Goal: Task Accomplishment & Management: Manage account settings

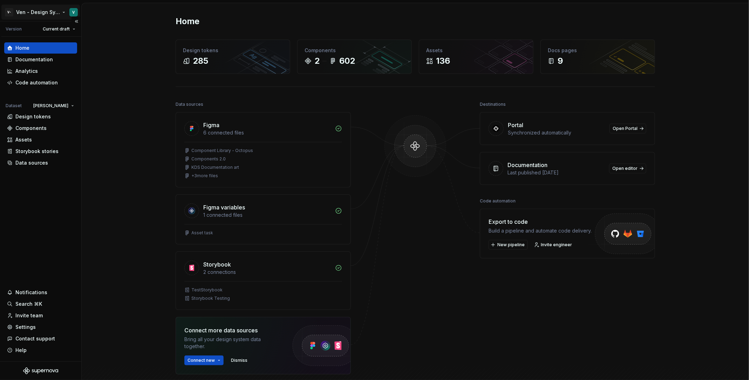
click at [51, 13] on html "V- Ven - Design System Test V Version Current draft Home Documentation Analytic…" at bounding box center [374, 190] width 749 height 380
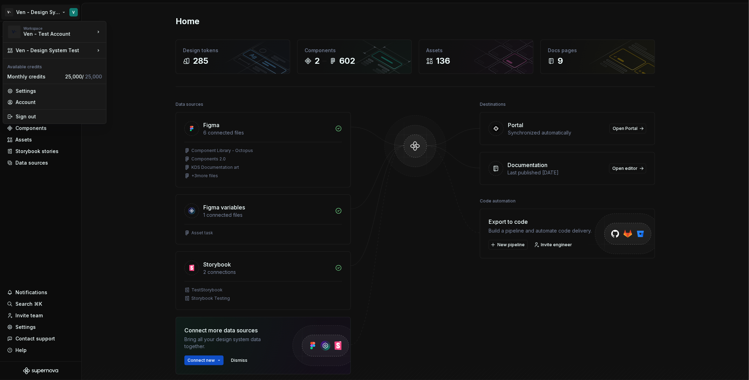
click at [28, 325] on html "V- Ven - Design System Test V Version Current draft Home Documentation Analytic…" at bounding box center [374, 190] width 749 height 380
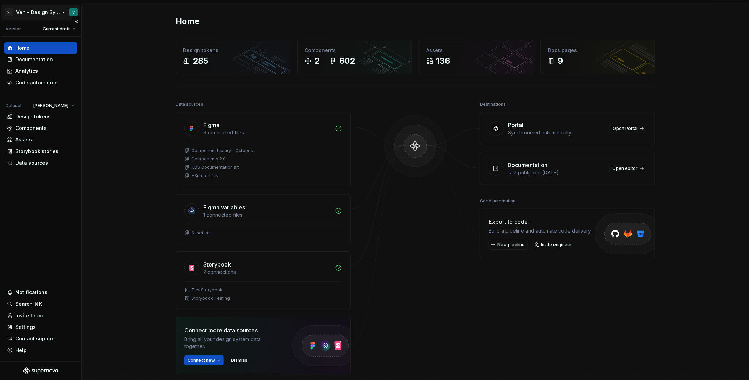
click at [40, 12] on html "V- Ven - Design System Test V Version Current draft Home Documentation Analytic…" at bounding box center [374, 190] width 749 height 380
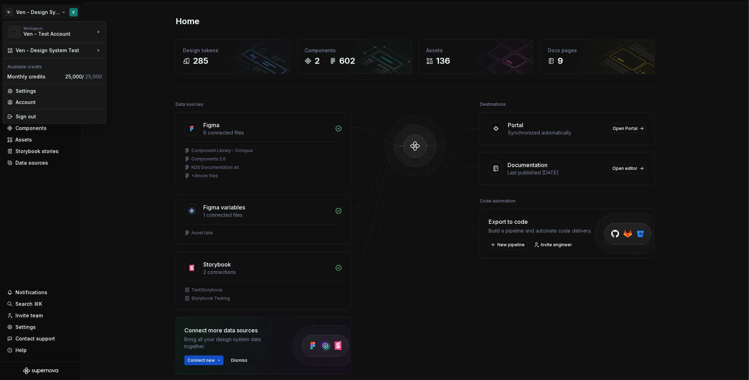
click at [27, 326] on html "V- Ven - Design System Test V Version Current draft Home Documentation Analytic…" at bounding box center [374, 190] width 749 height 380
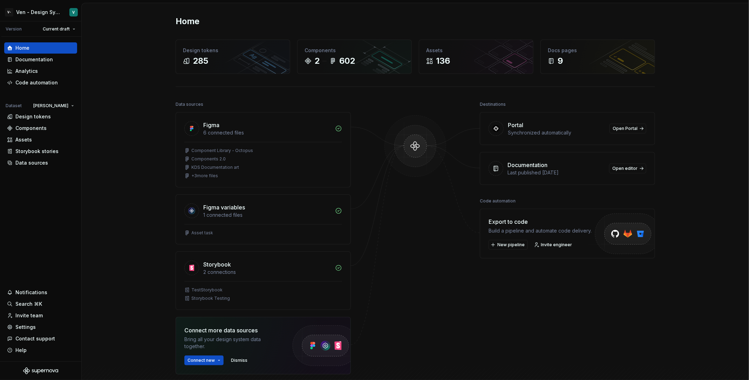
click at [27, 326] on div "Settings" at bounding box center [25, 327] width 20 height 7
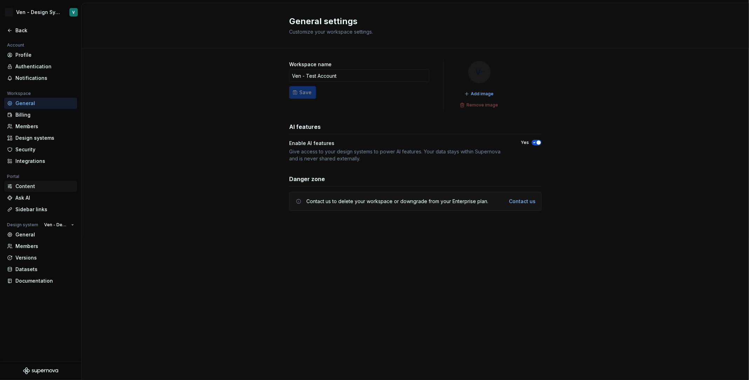
click at [34, 182] on div "Content" at bounding box center [40, 186] width 73 height 11
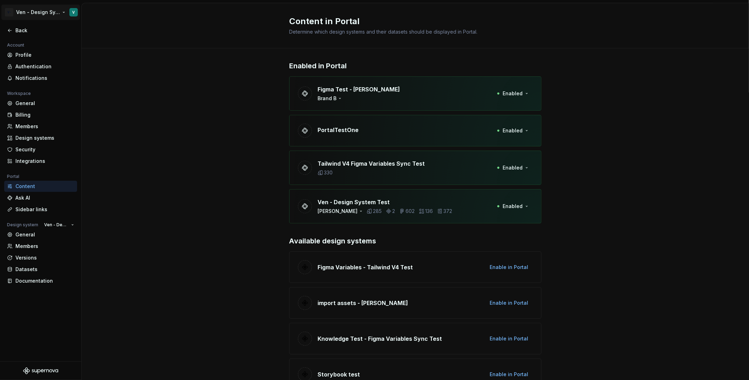
click at [29, 12] on html "V- Ven - Design System Test V Back Account Profile Authentication Notifications…" at bounding box center [374, 190] width 749 height 380
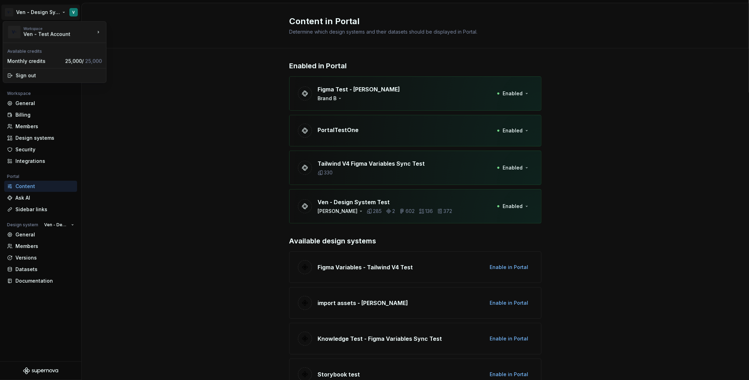
click at [154, 116] on html "V- Ven - Design System Test V Back Account Profile Authentication Notifications…" at bounding box center [374, 190] width 749 height 380
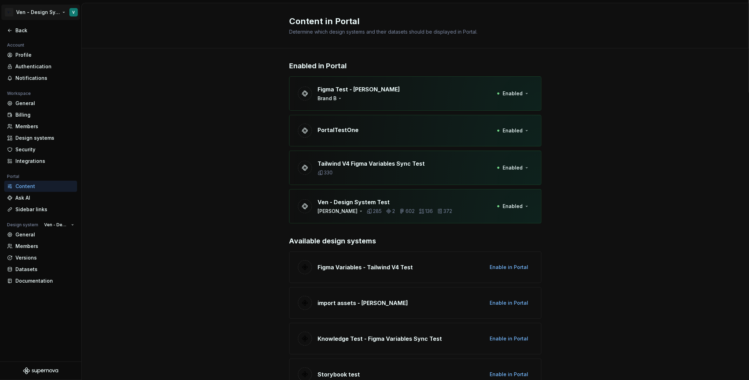
click at [8, 12] on html "V- Ven - Design System Test V Back Account Profile Authentication Notifications…" at bounding box center [374, 190] width 749 height 380
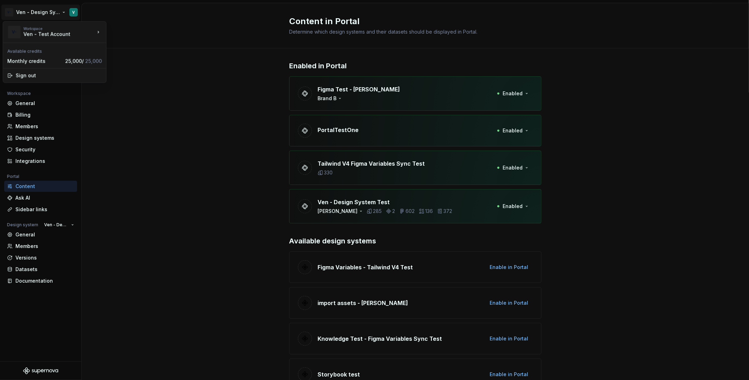
click at [250, 178] on html "V- Ven - Design System Test V Back Account Profile Authentication Notifications…" at bounding box center [374, 190] width 749 height 380
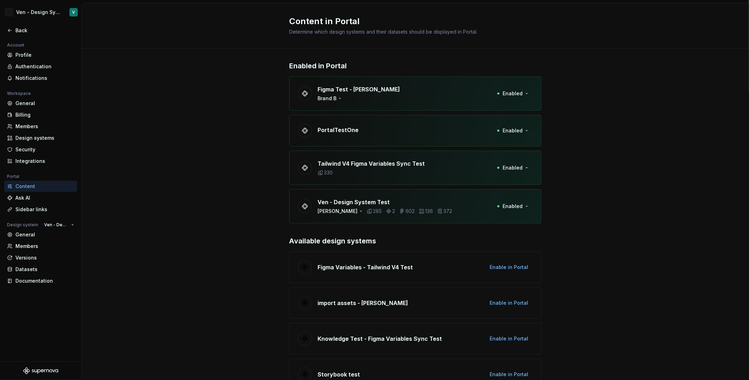
click at [39, 370] on icon "Supernova Logo" at bounding box center [38, 372] width 3 height 5
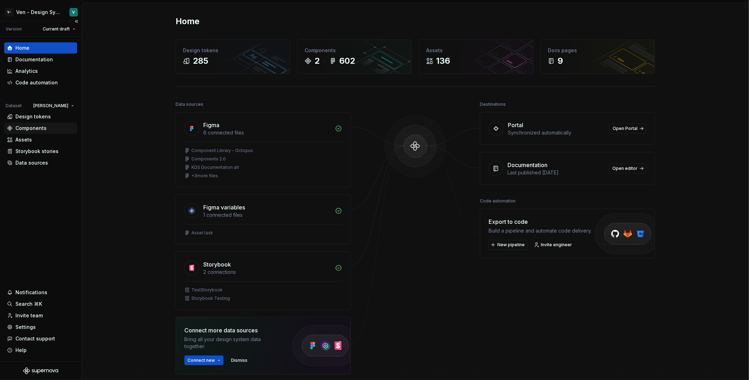
click at [43, 128] on div "Components" at bounding box center [30, 128] width 31 height 7
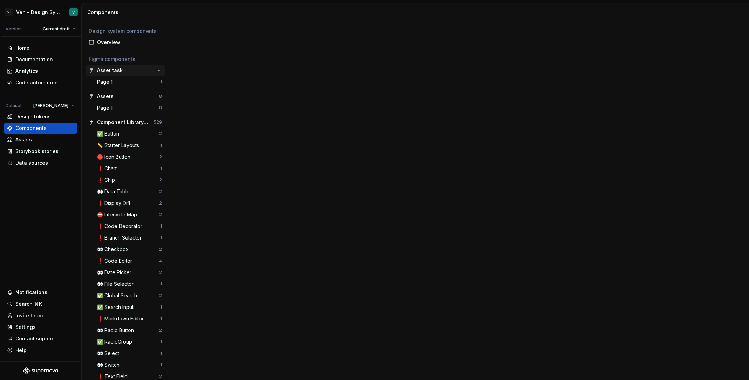
click at [131, 69] on div "Asset task" at bounding box center [123, 70] width 52 height 7
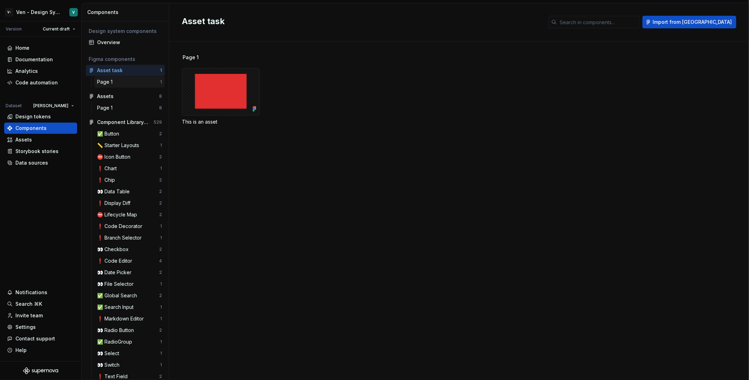
click at [110, 82] on div "Page 1" at bounding box center [106, 81] width 18 height 7
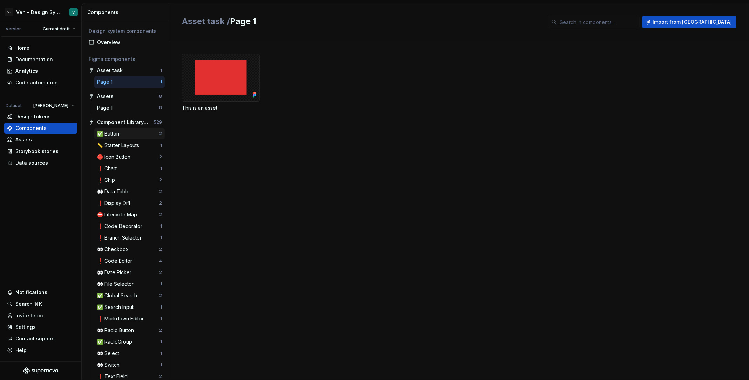
click at [116, 137] on div "✅ Button 2" at bounding box center [129, 133] width 70 height 11
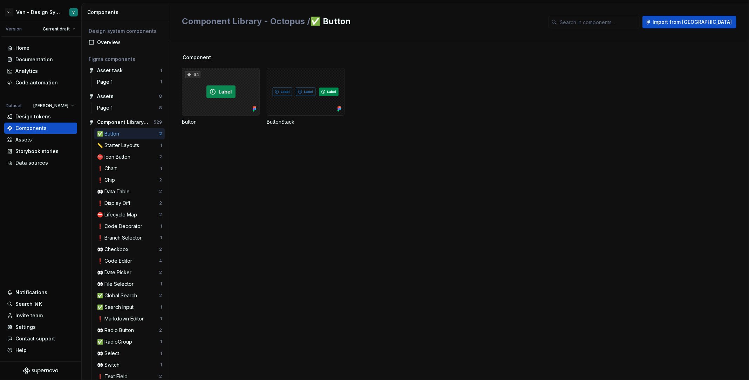
click at [218, 93] on div "64" at bounding box center [221, 92] width 78 height 48
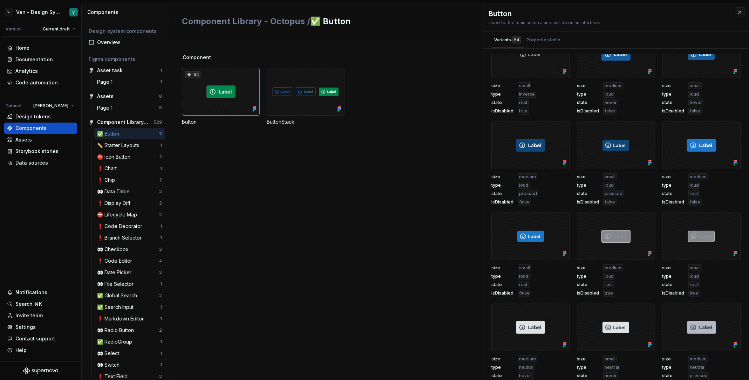
scroll to position [712, 0]
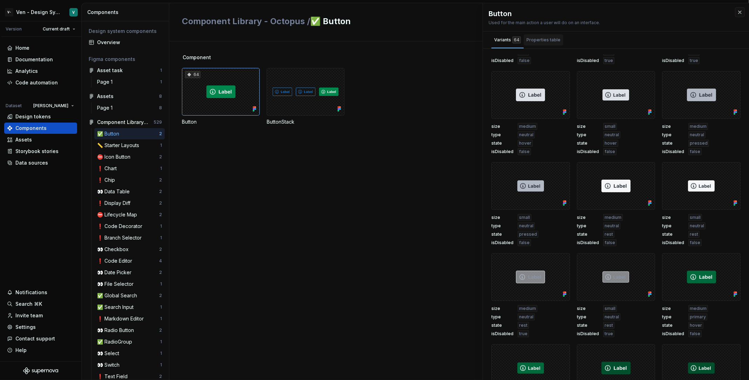
click at [543, 44] on div "Properties table" at bounding box center [543, 39] width 40 height 11
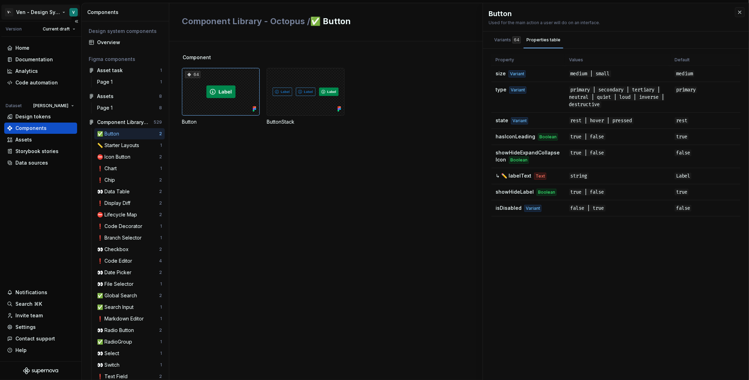
click at [48, 15] on html "V- Ven - Design System Test V Version Current draft Home Documentation Analytic…" at bounding box center [374, 190] width 749 height 380
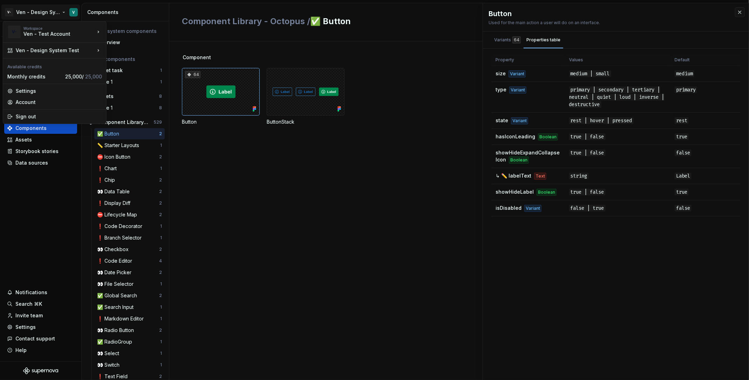
click at [91, 208] on html "V- Ven - Design System Test V Version Current draft Home Documentation Analytic…" at bounding box center [374, 190] width 749 height 380
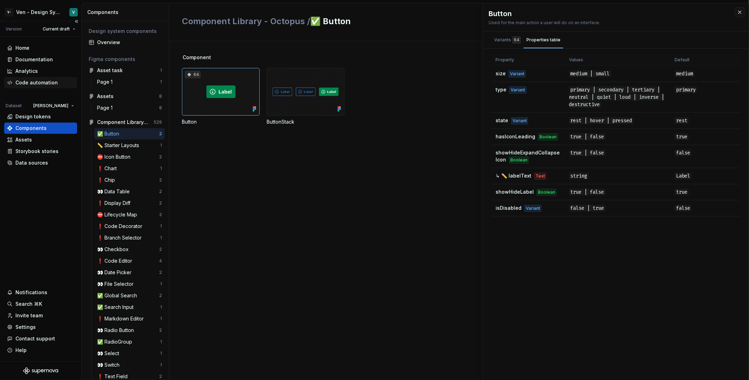
click at [50, 85] on div "Code automation" at bounding box center [36, 82] width 42 height 7
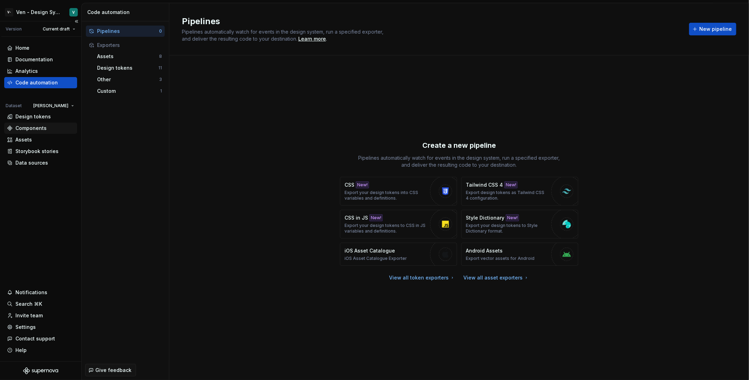
click at [26, 131] on div "Components" at bounding box center [40, 128] width 73 height 11
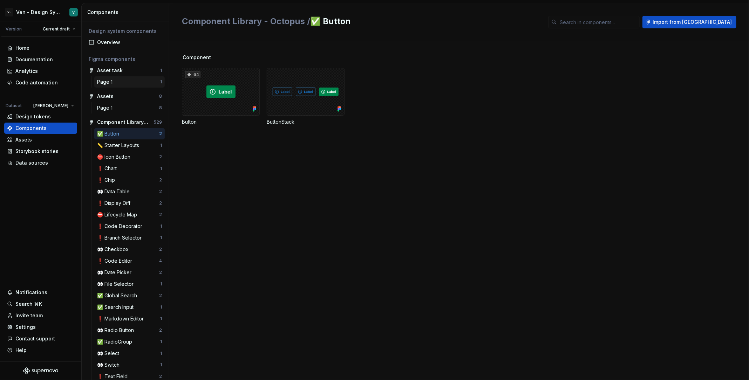
click at [142, 84] on div "Page 1" at bounding box center [128, 81] width 63 height 7
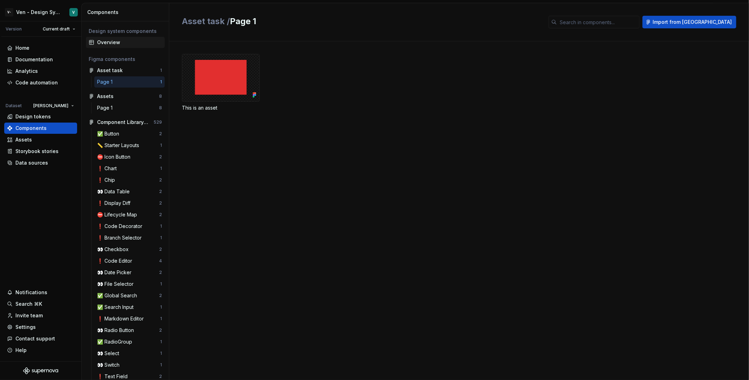
click at [125, 39] on div "Overview" at bounding box center [129, 42] width 65 height 7
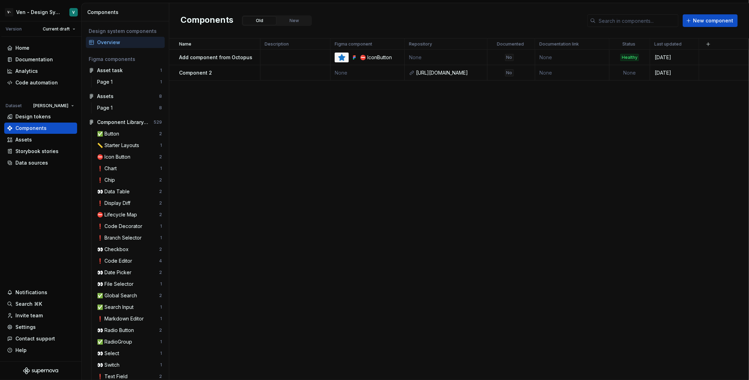
click at [410, 138] on div "Name Description Figma component Repository Documented Documentation link Statu…" at bounding box center [458, 210] width 579 height 342
click at [450, 71] on div "https://www.figma.com/design/gAsthGg4BvYkkDhsaxOM73/Component-Library---Octopus…" at bounding box center [449, 72] width 67 height 7
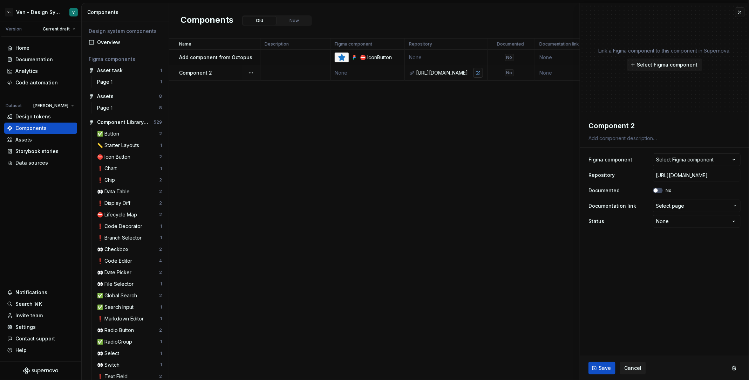
type textarea "*"
click at [734, 9] on div "Link a Figma component to this component in Supernova. Select Figma component" at bounding box center [664, 59] width 169 height 112
click at [736, 10] on button "button" at bounding box center [740, 12] width 10 height 10
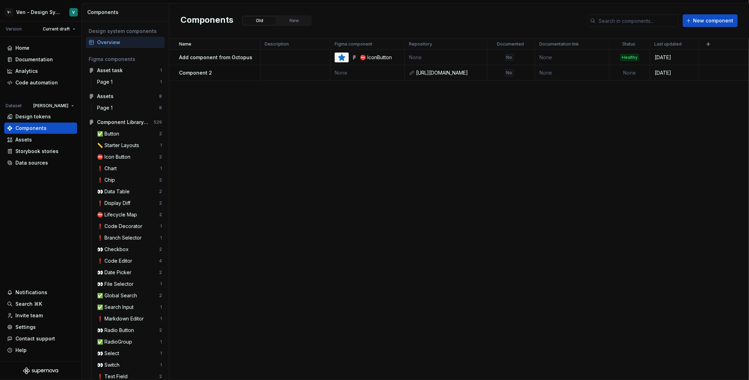
click at [745, 20] on div "Components Old New New component" at bounding box center [458, 20] width 579 height 35
click at [48, 10] on html "V- Ven - Design System Test V Version Current draft Home Documentation Analytic…" at bounding box center [374, 190] width 749 height 380
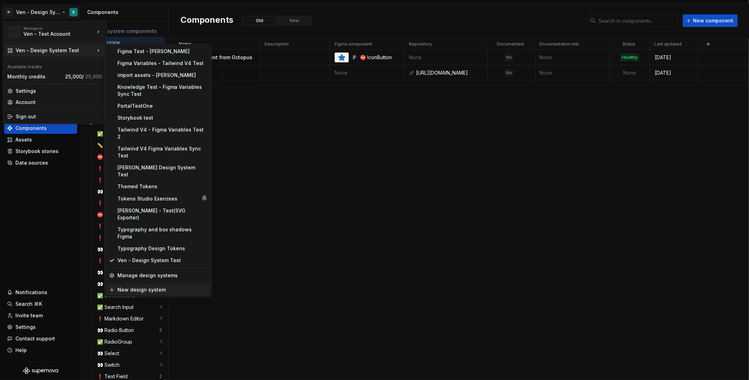
click at [150, 287] on div "New design system" at bounding box center [162, 290] width 90 height 7
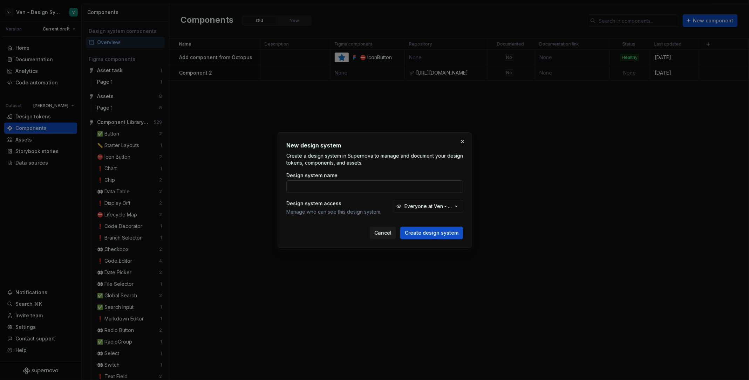
click at [336, 185] on input "Design system name" at bounding box center [374, 186] width 177 height 13
type input "Components"
click at [460, 143] on button "button" at bounding box center [463, 142] width 10 height 10
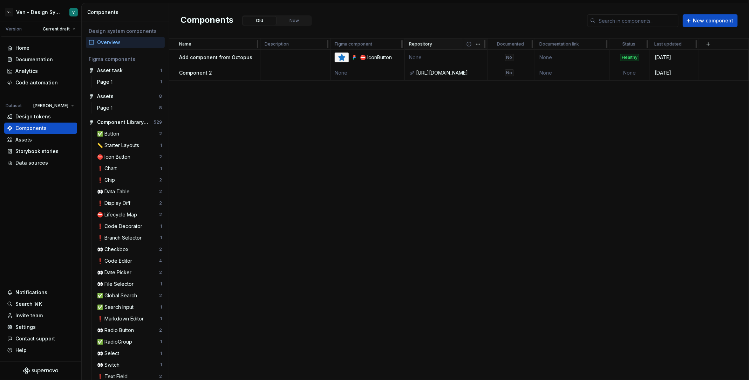
click at [468, 47] on span at bounding box center [474, 44] width 25 height 11
click at [479, 45] on html "V- Ven - Design System Test V Version Current draft Home Documentation Analytic…" at bounding box center [374, 190] width 749 height 380
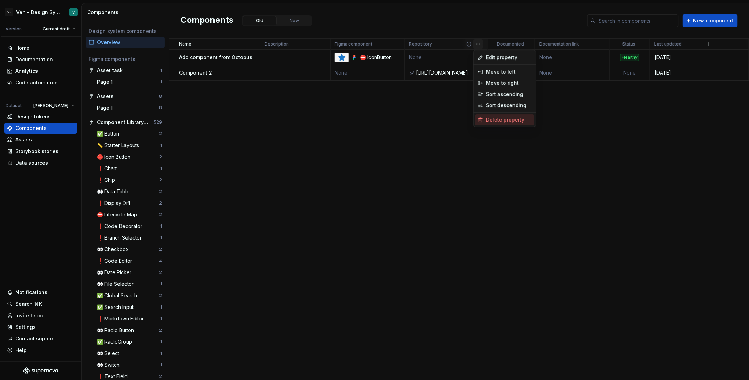
click at [503, 122] on div "Delete property" at bounding box center [509, 119] width 46 height 7
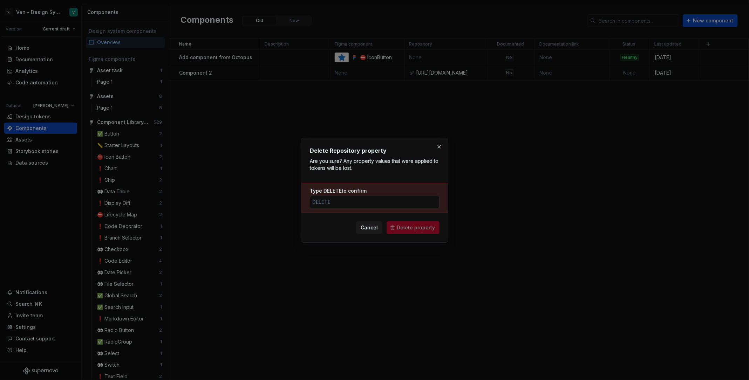
click at [400, 200] on input "Type DELETE to confirm" at bounding box center [375, 202] width 130 height 13
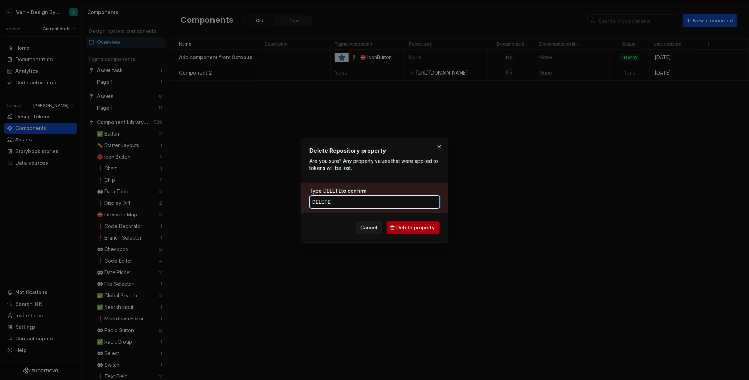
type input "DELETE"
click at [437, 227] on button "Delete property" at bounding box center [412, 227] width 53 height 13
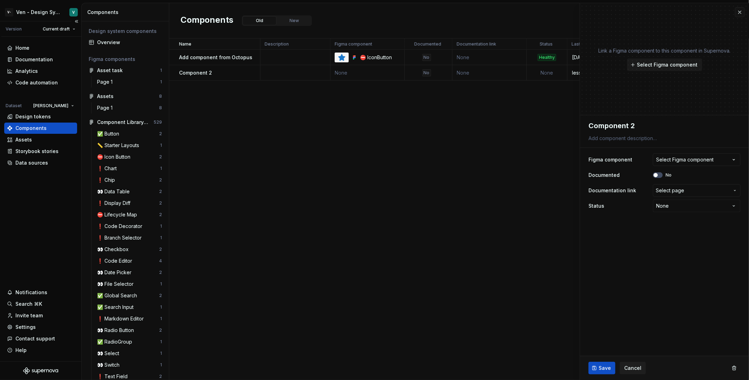
type textarea "*"
click at [46, 126] on div "Components" at bounding box center [40, 128] width 67 height 7
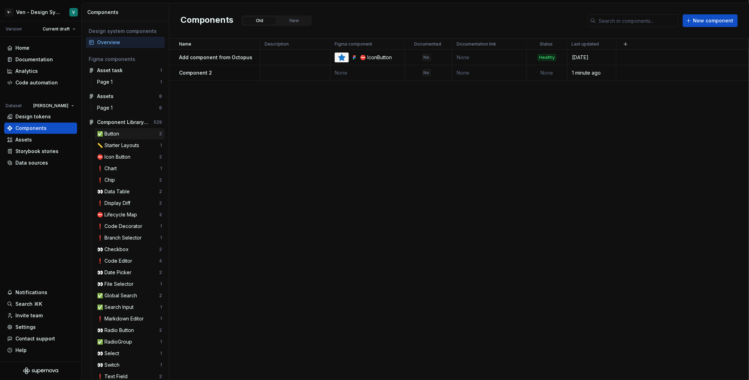
click at [123, 131] on div "✅ Button" at bounding box center [128, 133] width 62 height 7
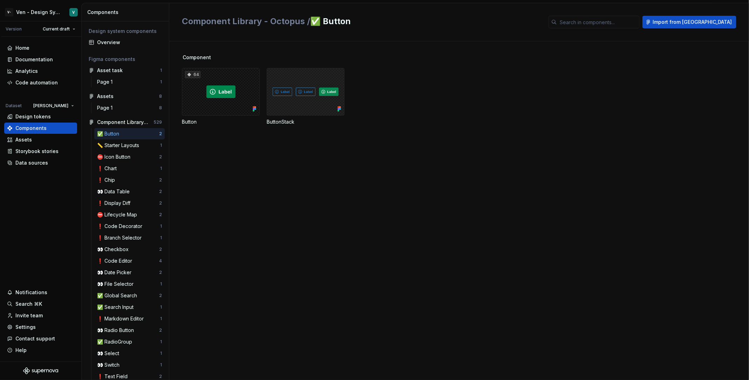
click at [321, 80] on div at bounding box center [306, 92] width 78 height 48
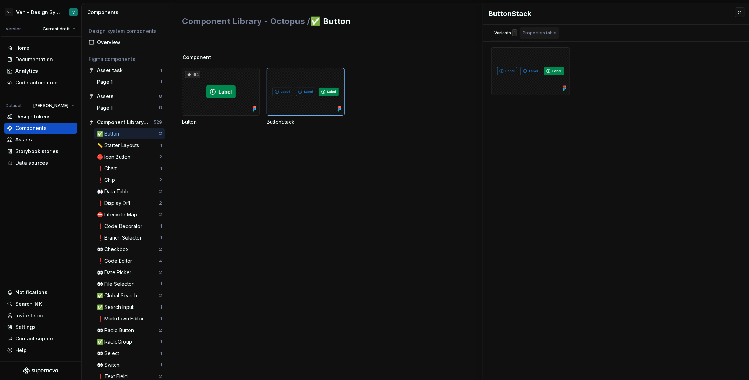
click at [536, 33] on div "Properties table" at bounding box center [539, 32] width 34 height 7
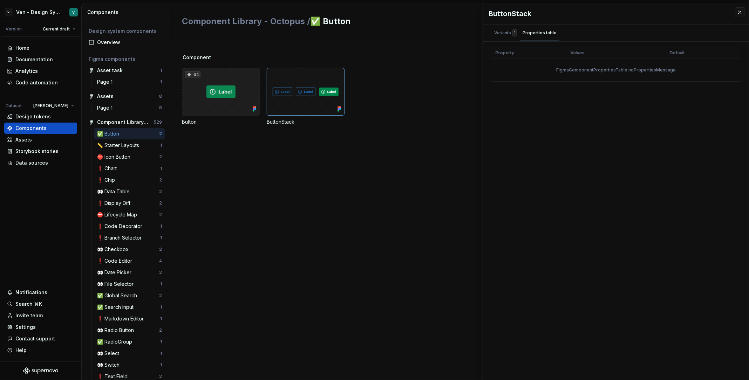
click at [224, 81] on div "64" at bounding box center [221, 92] width 78 height 48
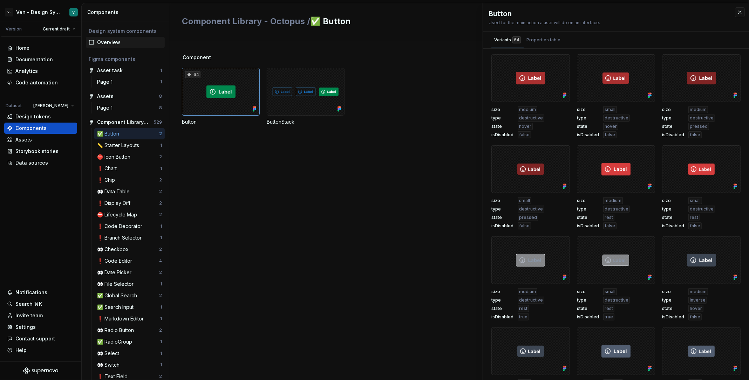
click at [109, 47] on div "Overview" at bounding box center [125, 42] width 79 height 11
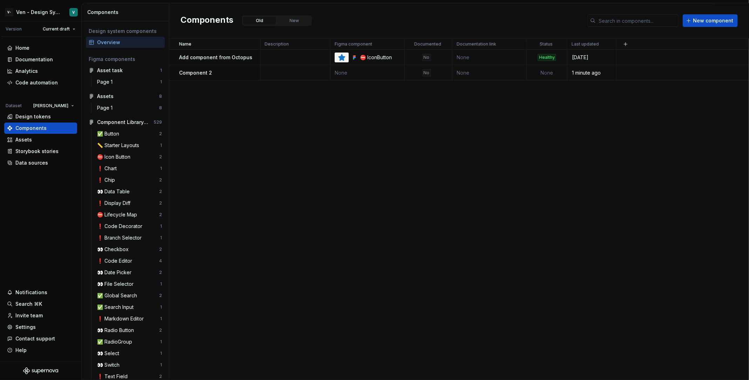
click at [300, 128] on div "Name Description Figma component Documented Documentation link Status Last upda…" at bounding box center [458, 210] width 579 height 342
click at [652, 45] on th at bounding box center [682, 44] width 132 height 11
click at [623, 44] on button "button" at bounding box center [625, 44] width 10 height 10
click at [602, 55] on div "New custom property" at bounding box center [585, 57] width 53 height 7
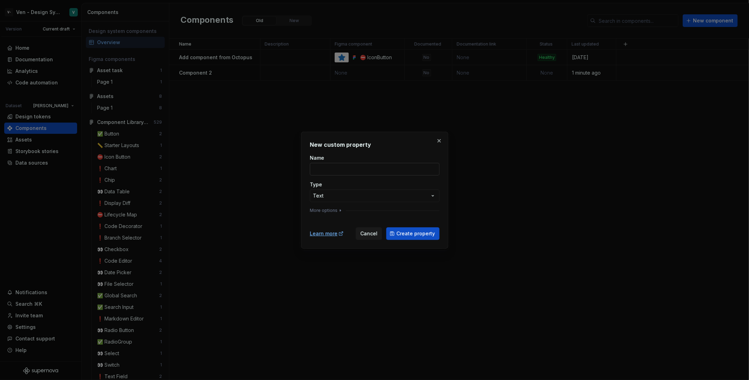
click at [367, 174] on input "Name" at bounding box center [375, 169] width 130 height 13
type input "GitHub Repository"
click at [385, 195] on div "**********" at bounding box center [374, 190] width 749 height 380
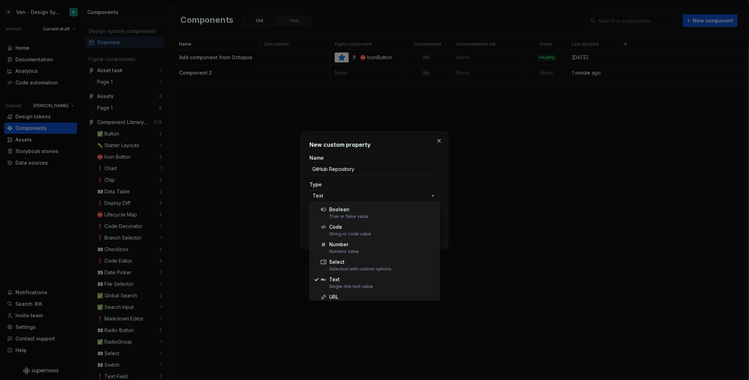
select select "***"
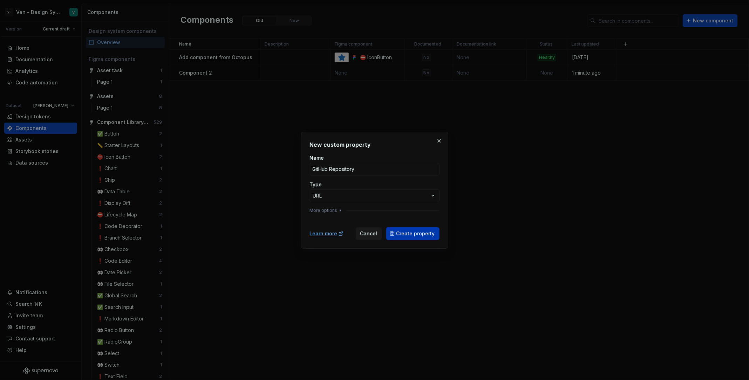
click at [418, 232] on span "Create property" at bounding box center [415, 233] width 39 height 7
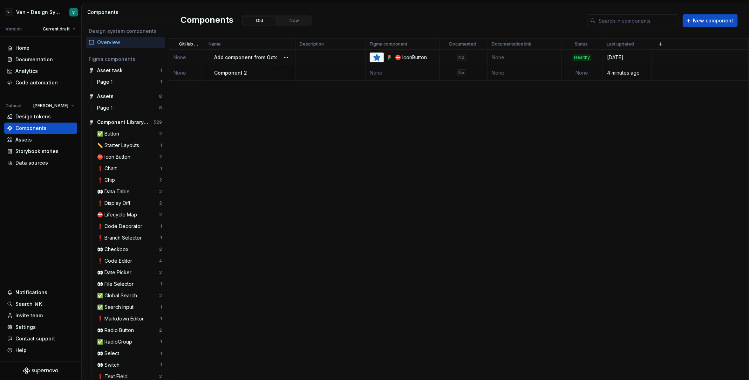
click at [685, 55] on td at bounding box center [699, 57] width 97 height 15
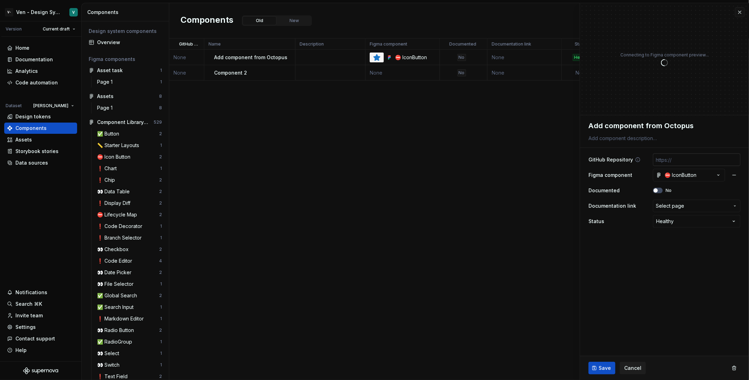
type textarea "*"
click at [677, 156] on input "text" at bounding box center [697, 159] width 88 height 13
paste input "https://www.figma.com/files/864800861776014985?fuid=1503681582272273167"
type input "https://www.figma.com/files/864800861776014985?fuid=1503681582272273167"
type textarea "*"
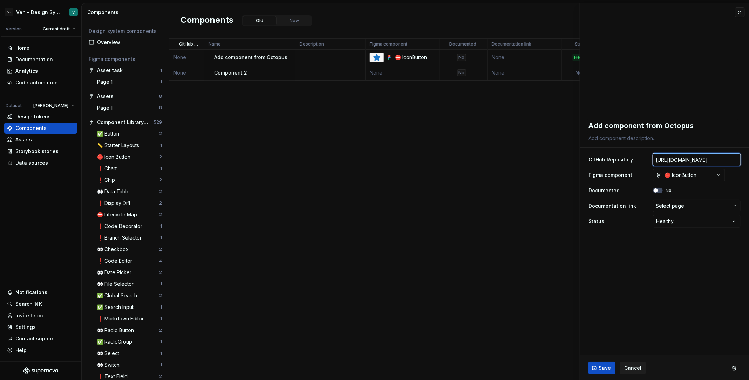
scroll to position [0, 105]
type input "https://www.figma.com/files/864800861776014985?fuid=1503681582272273167"
click at [595, 360] on div "Save Cancel" at bounding box center [664, 368] width 169 height 24
click at [603, 371] on span "Save" at bounding box center [604, 368] width 12 height 7
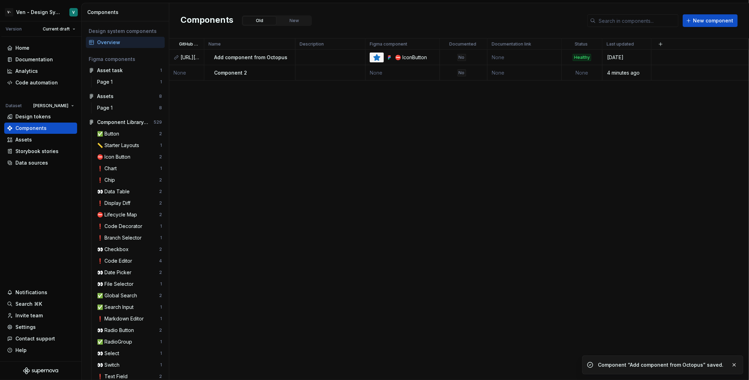
click at [504, 281] on div "GitHub Repository Name Description Figma component Documented Documentation lin…" at bounding box center [458, 210] width 579 height 342
click at [180, 70] on td "None" at bounding box center [186, 72] width 35 height 15
type textarea "*"
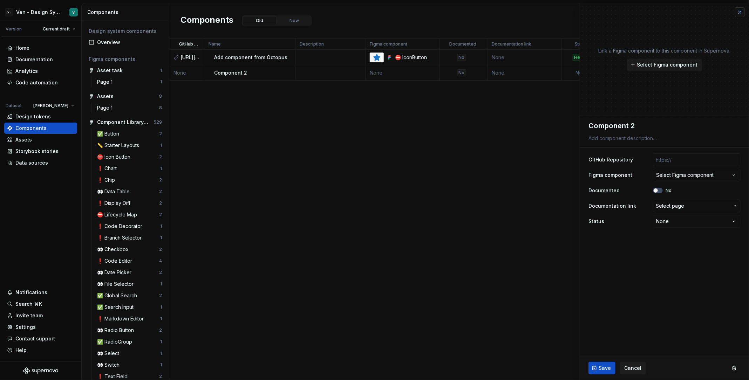
click at [738, 14] on button "button" at bounding box center [740, 12] width 10 height 10
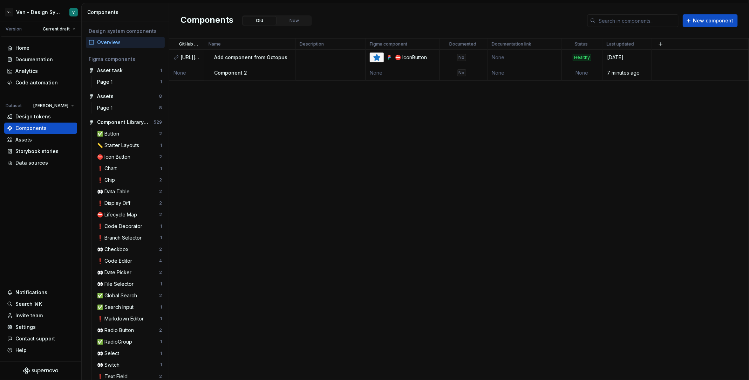
type textarea "*"
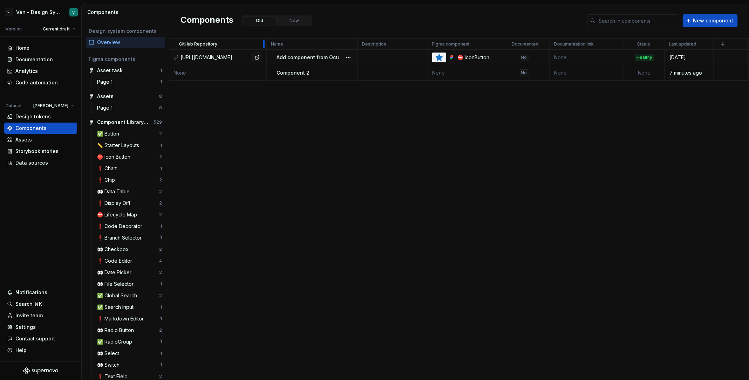
drag, startPoint x: 203, startPoint y: 45, endPoint x: 265, endPoint y: 59, distance: 63.8
click at [265, 59] on table "GitHub Repository Name Description Figma component Documented Documentation lin…" at bounding box center [458, 60] width 579 height 42
click at [283, 141] on div "GitHub Repository Name Description Figma component Documented Documentation lin…" at bounding box center [458, 210] width 579 height 342
click at [34, 327] on div "Settings" at bounding box center [25, 327] width 20 height 7
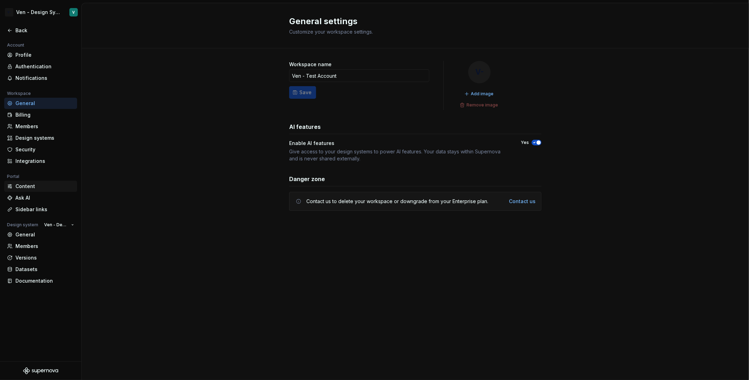
click at [38, 183] on div "Content" at bounding box center [44, 186] width 59 height 7
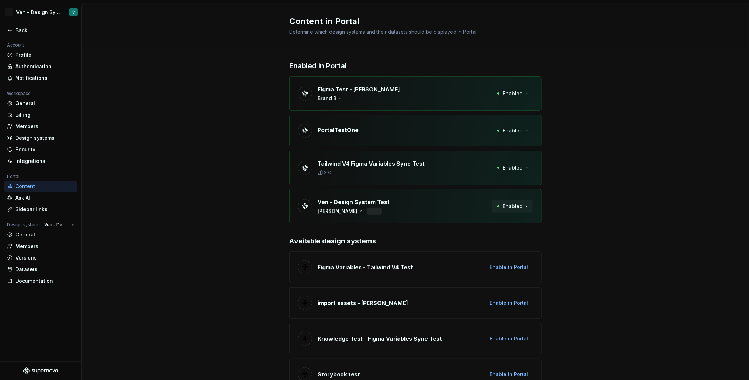
click at [517, 207] on span "Enabled" at bounding box center [512, 206] width 20 height 7
click at [515, 218] on div "Disable from Portal" at bounding box center [499, 220] width 47 height 7
click at [497, 222] on div "Disable from Portal" at bounding box center [499, 220] width 47 height 7
click at [556, 218] on div "Enabled in Portal Figma Test - John Doe Brand B Enabled PortalTestOne Enabled T…" at bounding box center [415, 357] width 667 height 619
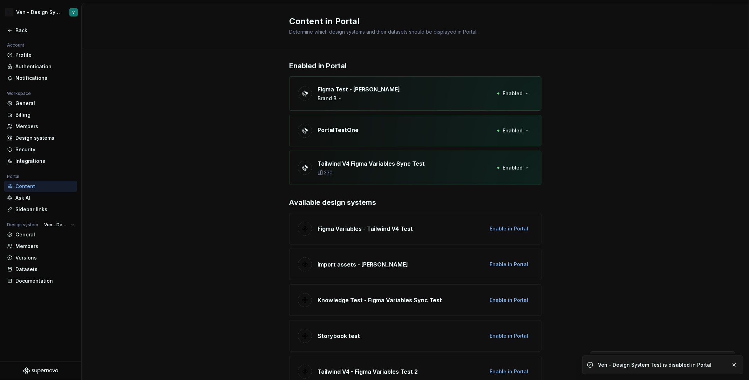
click at [514, 202] on p "Available design systems" at bounding box center [415, 203] width 252 height 10
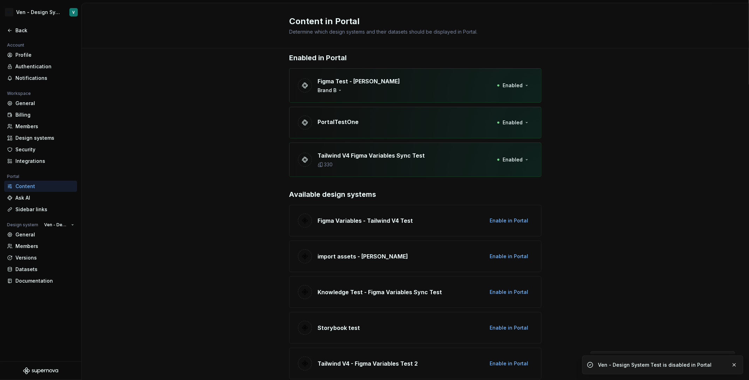
scroll to position [13, 0]
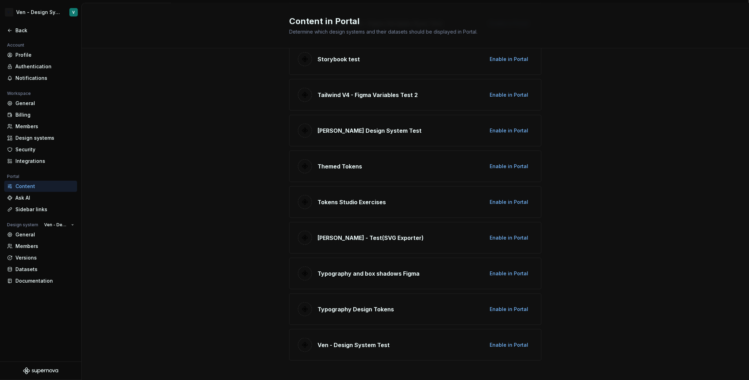
scroll to position [280, 0]
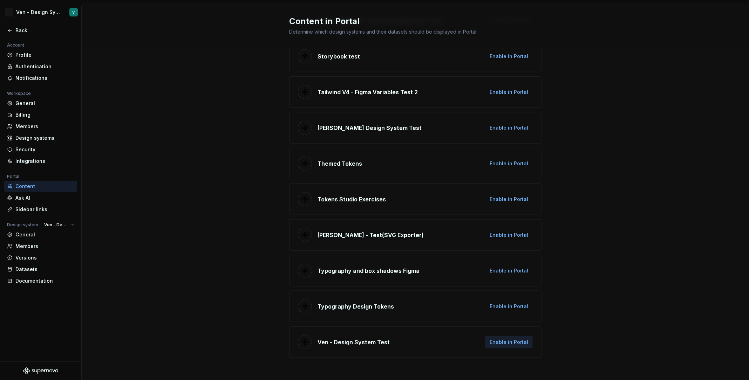
click at [508, 339] on span "Enable in Portal" at bounding box center [508, 342] width 39 height 7
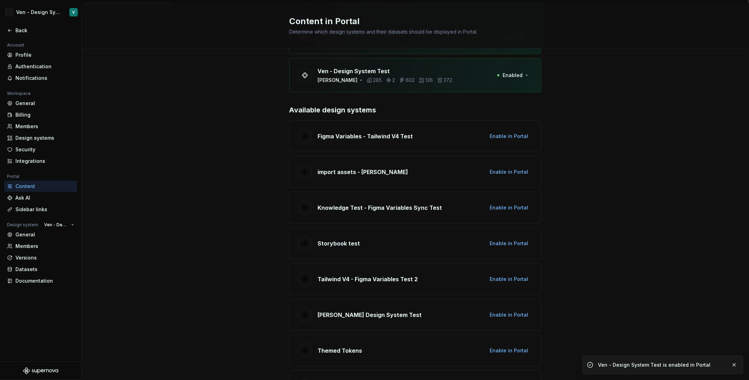
scroll to position [0, 0]
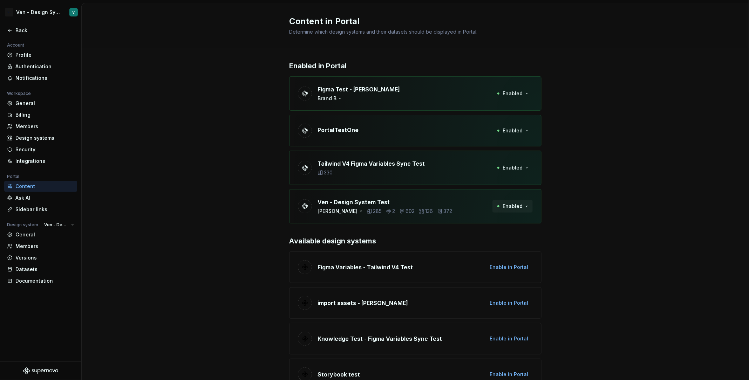
click at [518, 205] on span "Enabled" at bounding box center [512, 206] width 20 height 7
click at [516, 221] on div "Disable from Portal" at bounding box center [499, 220] width 47 height 7
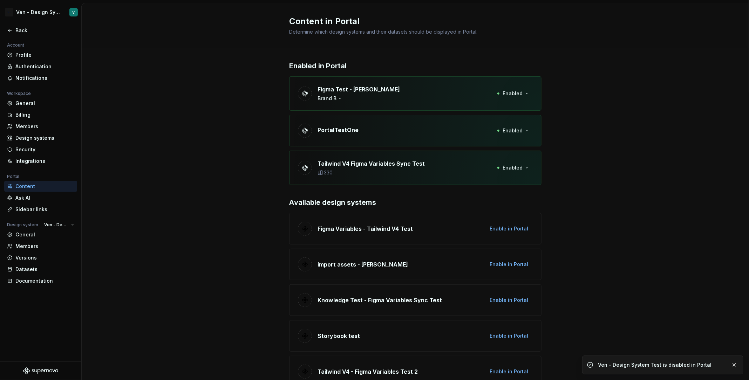
scroll to position [280, 0]
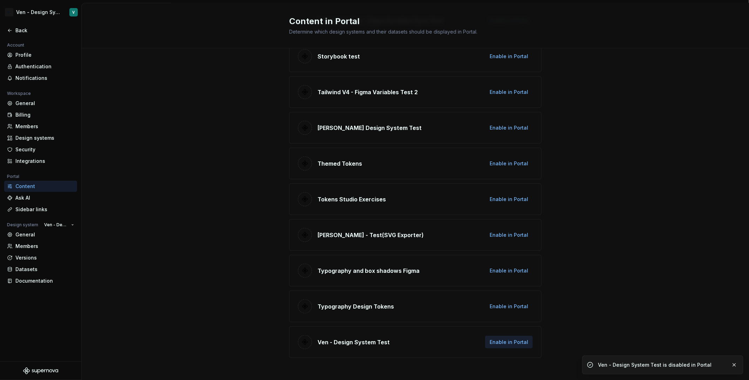
click at [501, 336] on button "Enable in Portal" at bounding box center [509, 342] width 48 height 13
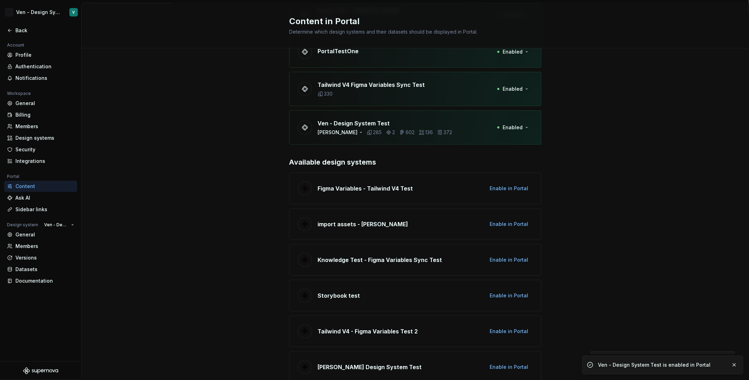
scroll to position [0, 0]
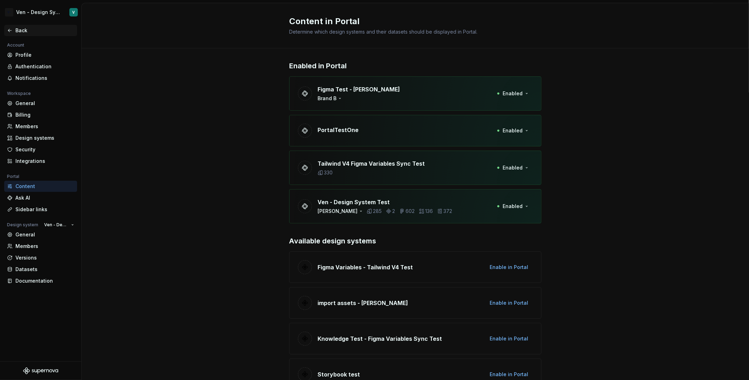
click at [33, 32] on div "Back" at bounding box center [44, 30] width 59 height 7
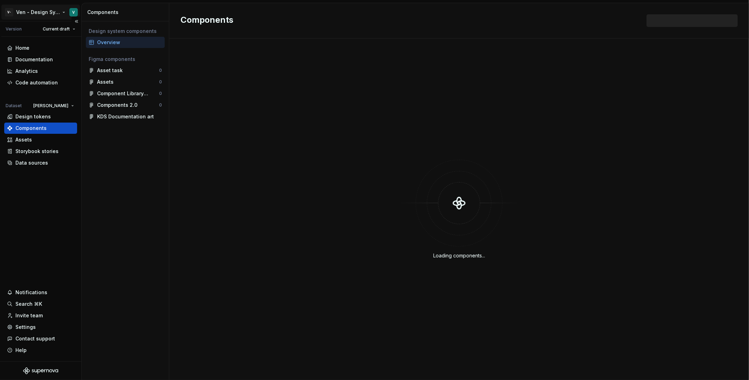
click at [36, 13] on html "V- Ven - Design System Test V Version Current draft Home Documentation Analytic…" at bounding box center [374, 190] width 749 height 380
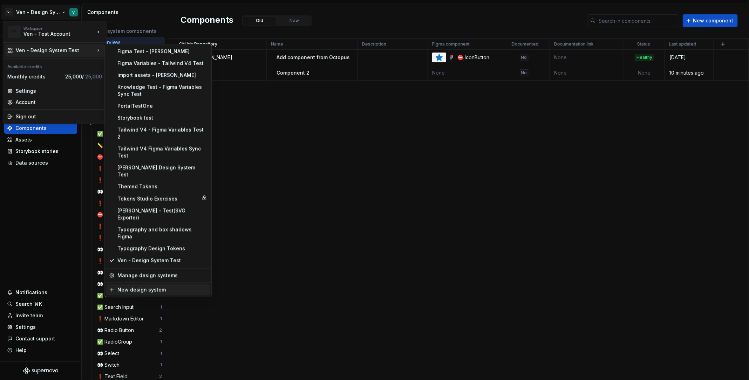
click at [167, 287] on div "New design system" at bounding box center [162, 290] width 90 height 7
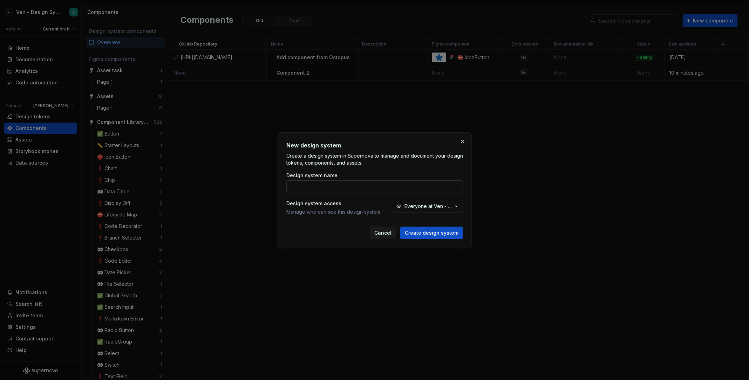
click at [337, 184] on input "Design system name" at bounding box center [374, 186] width 177 height 13
type input "new design system"
click at [447, 234] on span "Create design system" at bounding box center [432, 232] width 54 height 7
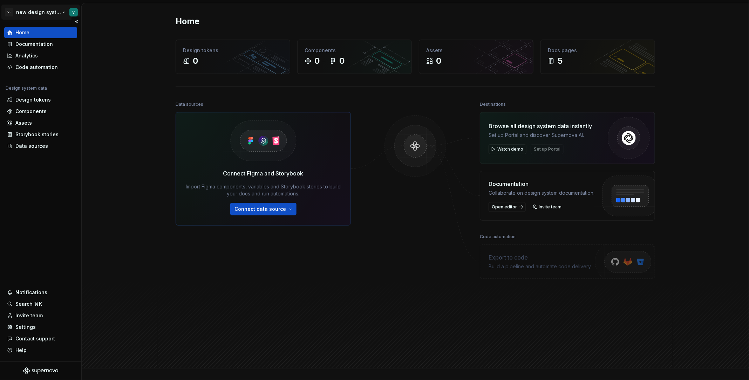
click at [56, 11] on html "V- new design system V Home Documentation Analytics Code automation Design syst…" at bounding box center [374, 190] width 749 height 380
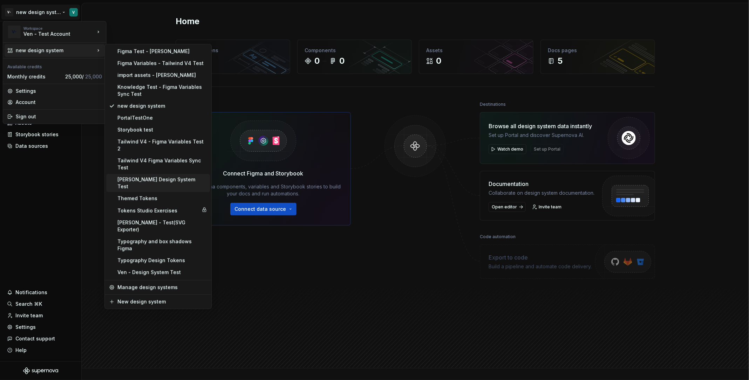
click at [161, 174] on div "[PERSON_NAME] Design System Test" at bounding box center [158, 183] width 104 height 18
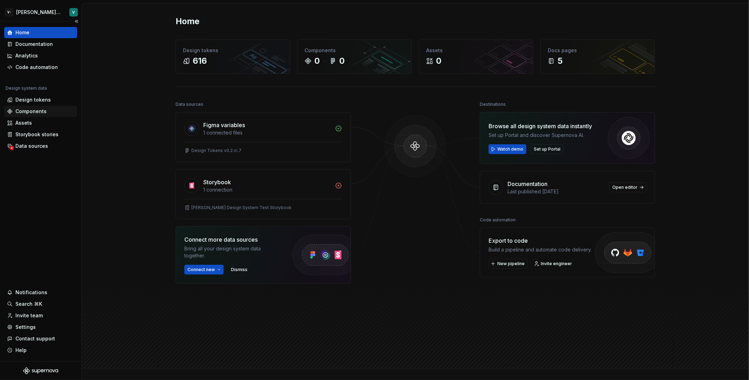
click at [39, 112] on div "Components" at bounding box center [30, 111] width 31 height 7
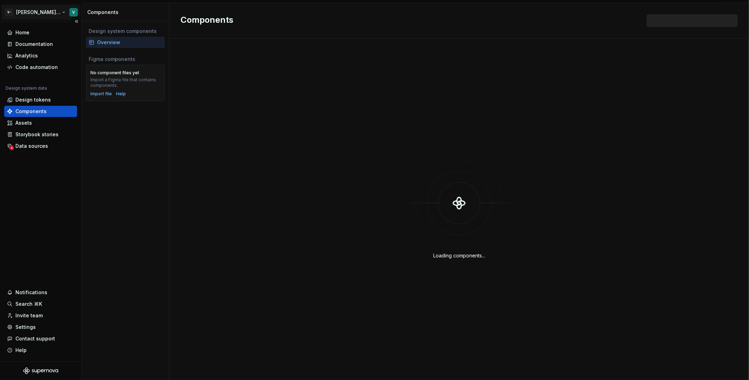
click at [47, 10] on html "V- Tania Design System Test V Home Documentation Analytics Code automation Desi…" at bounding box center [374, 190] width 749 height 380
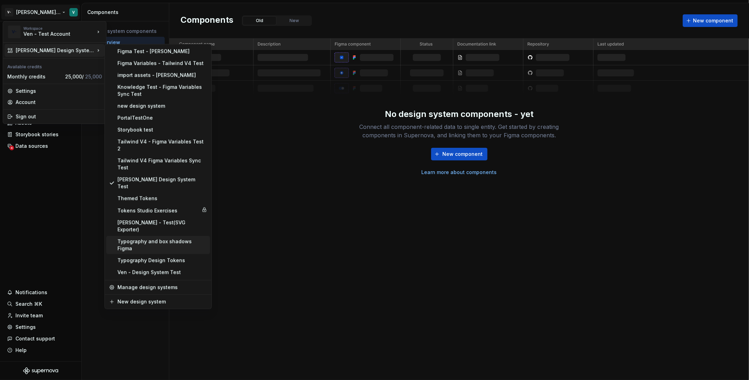
click at [180, 238] on div "Typography and box shadows Figma" at bounding box center [162, 245] width 90 height 14
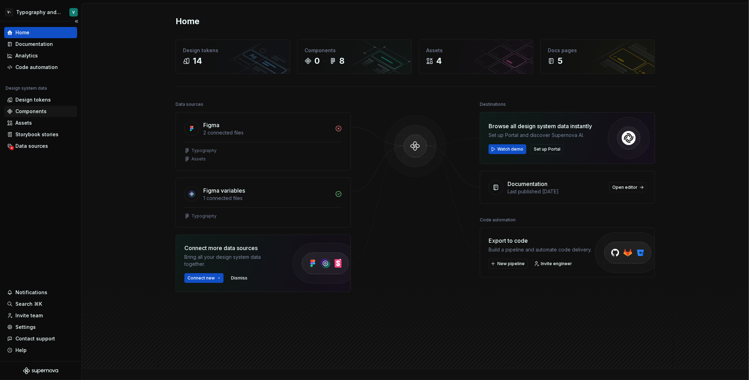
click at [51, 115] on div "Components" at bounding box center [40, 111] width 73 height 11
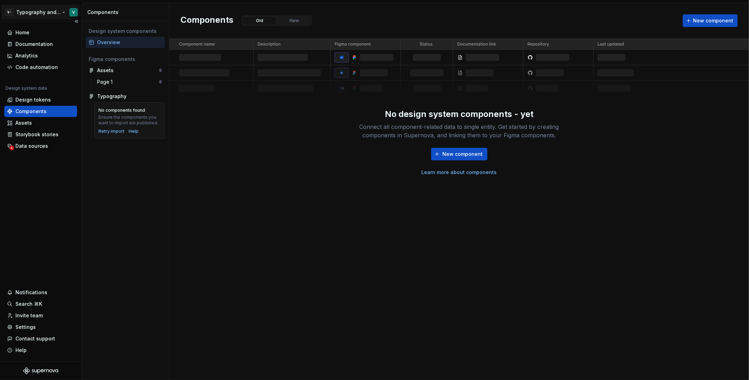
click at [39, 14] on html "V- Typography and box shadows Figma V Home Documentation Analytics Code automat…" at bounding box center [374, 190] width 749 height 380
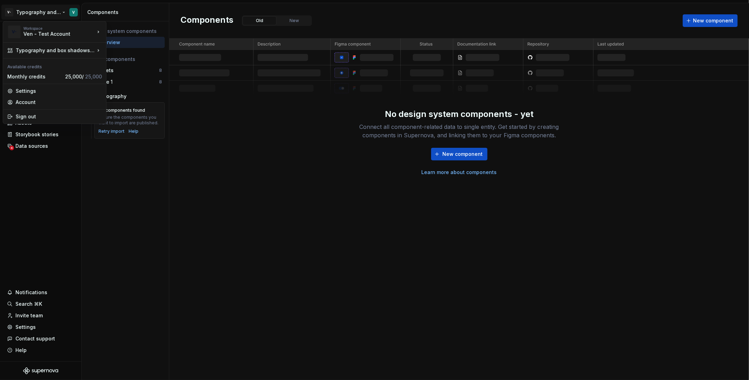
click at [159, 108] on html "V- Typography and box shadows Figma V Home Documentation Analytics Code automat…" at bounding box center [374, 190] width 749 height 380
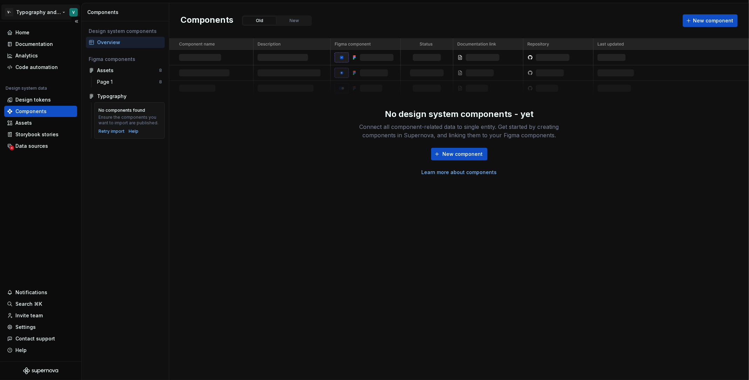
click at [65, 10] on html "V- Typography and box shadows Figma V Home Documentation Analytics Code automat…" at bounding box center [374, 190] width 749 height 380
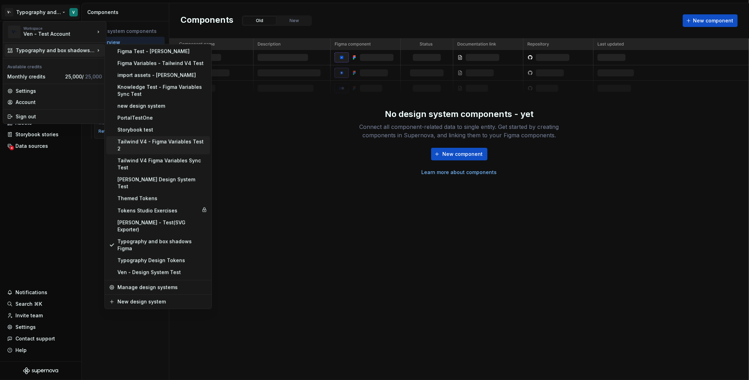
click at [192, 138] on div "Tailwind V4 - Figma Variables Test 2" at bounding box center [162, 145] width 90 height 14
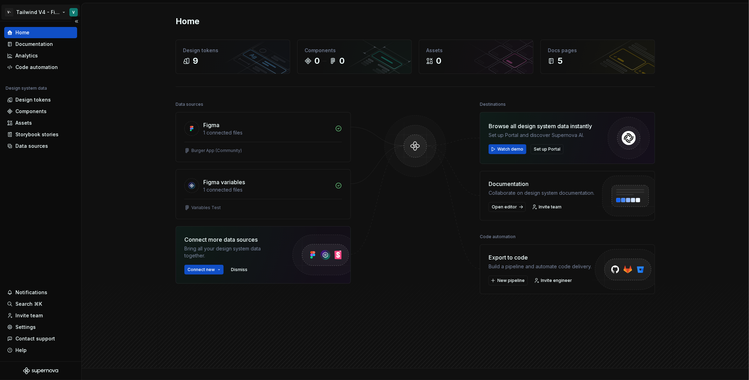
click at [41, 12] on html "V- Tailwind V4 - Figma Variables Test 2 V Home Documentation Analytics Code aut…" at bounding box center [374, 190] width 749 height 380
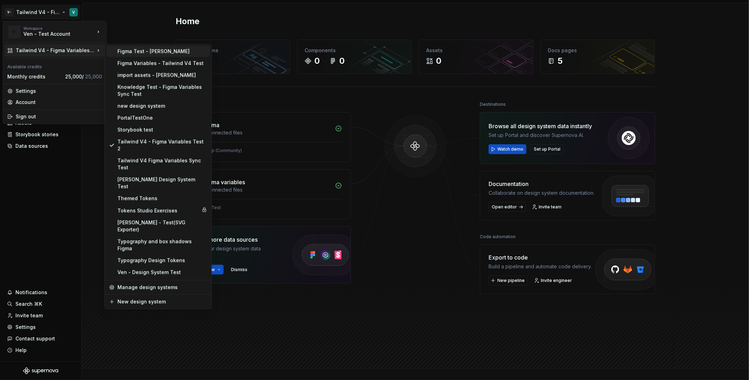
click at [145, 56] on div "Figma Test - [PERSON_NAME]" at bounding box center [158, 51] width 104 height 11
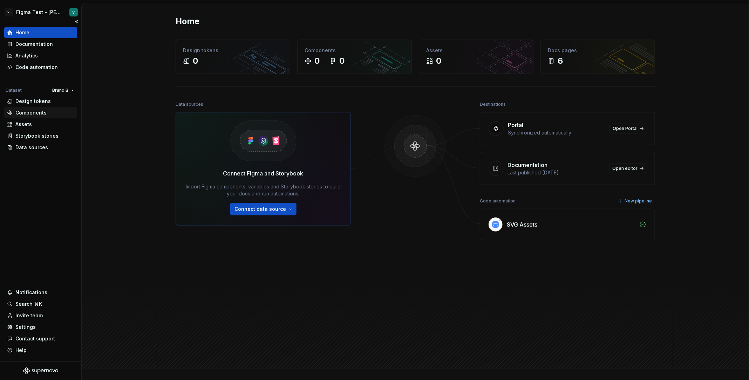
click at [32, 115] on div "Components" at bounding box center [30, 112] width 31 height 7
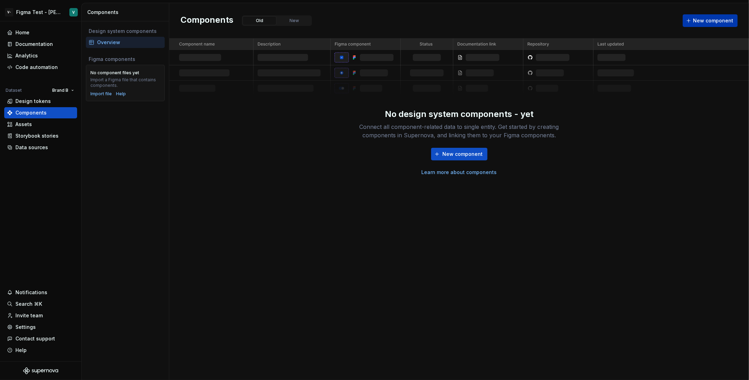
click at [698, 25] on button "New component" at bounding box center [709, 20] width 55 height 13
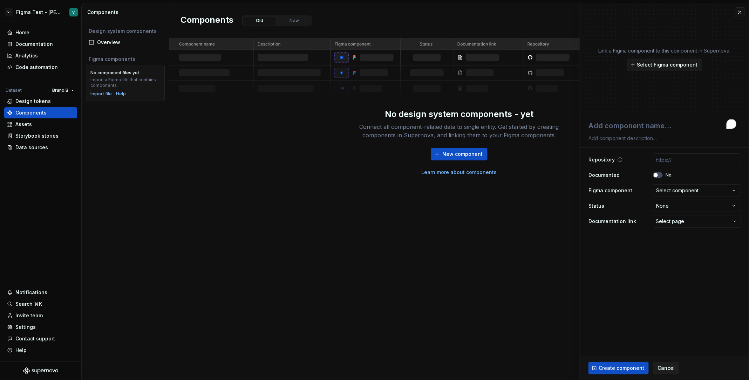
type textarea "*"
click at [648, 127] on textarea "To enrich screen reader interactions, please activate Accessibility in Grammarl…" at bounding box center [663, 125] width 152 height 13
type textarea "C"
type textarea "*"
type textarea "Co"
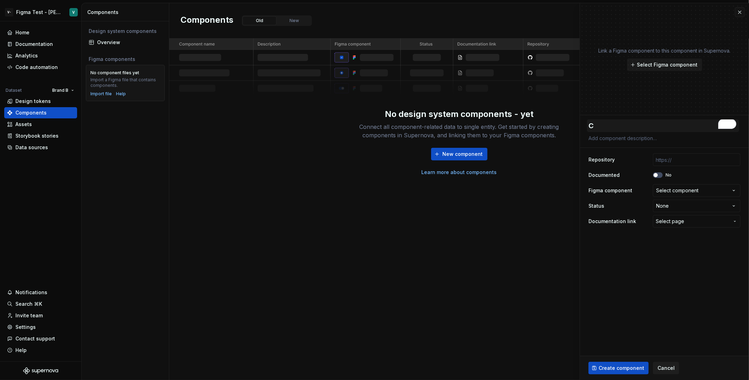
type textarea "*"
type textarea "Com"
type textarea "*"
type textarea "Comp"
type textarea "*"
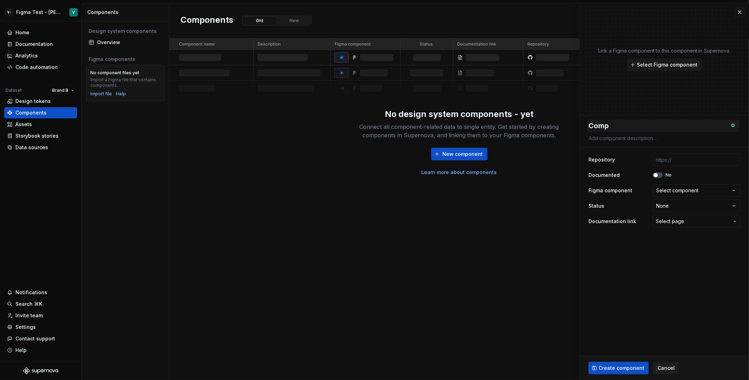
type textarea "Compo"
type textarea "*"
type textarea "Compon"
type textarea "*"
type textarea "Compone"
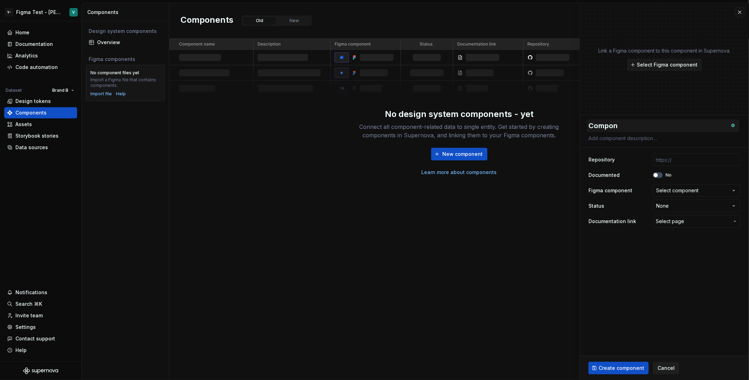
type textarea "*"
type textarea "Componen"
type textarea "*"
type textarea "Component"
type textarea "*"
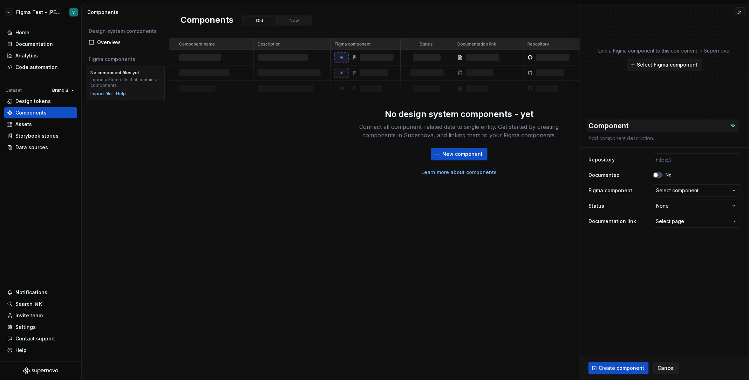
type textarea "Component"
type textarea "*"
type textarea "Component T"
type textarea "*"
type textarea "Component Te"
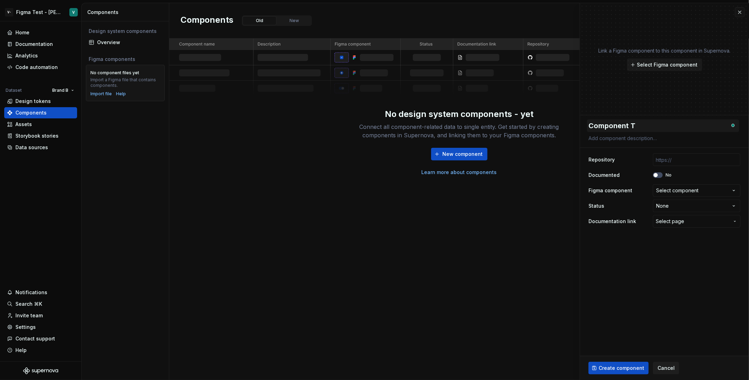
type textarea "*"
type textarea "Component Tet"
type textarea "*"
type textarea "Component Te"
type textarea "*"
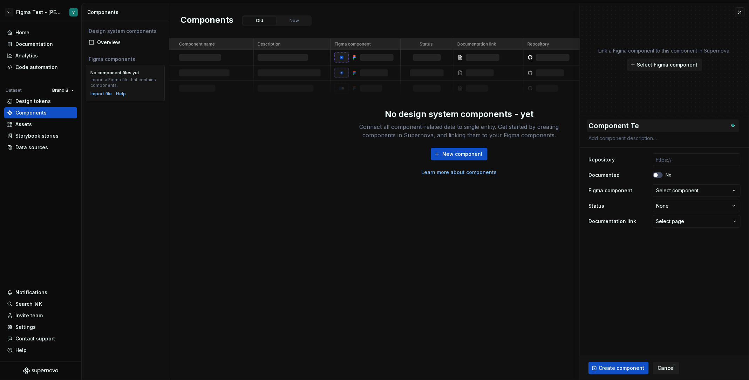
type textarea "Component Tes"
type textarea "*"
type textarea "Component Test"
type textarea "*"
type textarea "Component Test"
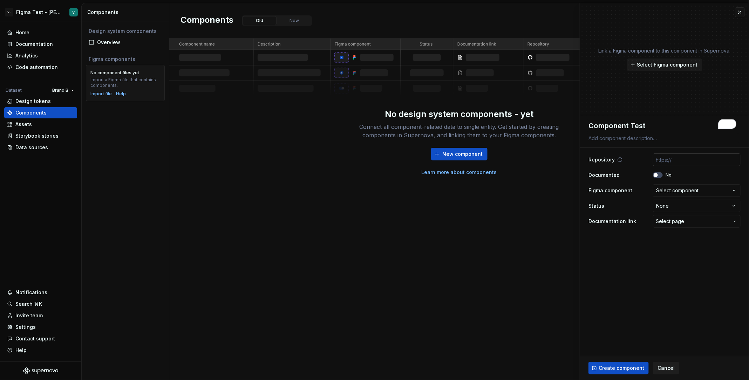
click at [689, 156] on input "text" at bounding box center [697, 159] width 88 height 13
click at [647, 149] on div "**********" at bounding box center [664, 174] width 169 height 118
type textarea "*"
click at [638, 138] on textarea at bounding box center [663, 138] width 152 height 10
click at [635, 159] on div "Repository" at bounding box center [664, 159] width 152 height 13
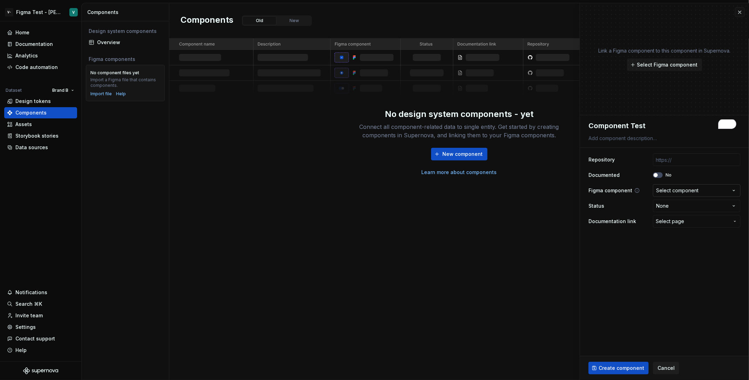
click at [680, 189] on div "Select component" at bounding box center [677, 190] width 42 height 7
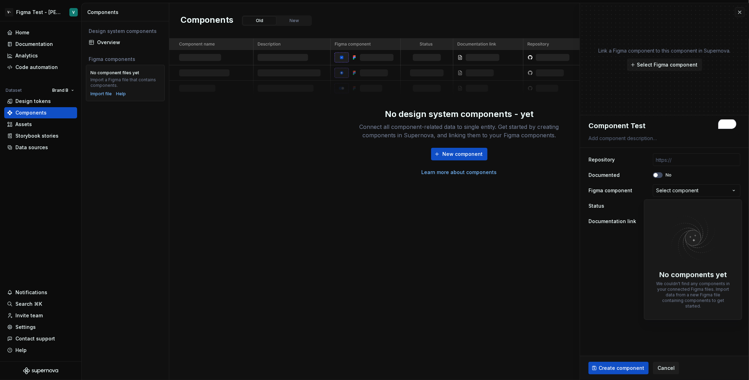
click at [630, 191] on html "**********" at bounding box center [374, 190] width 749 height 380
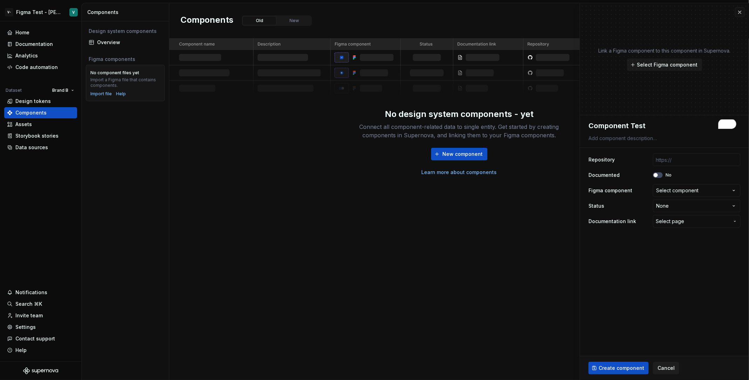
click at [692, 212] on div "**********" at bounding box center [664, 190] width 152 height 77
click at [685, 210] on html "**********" at bounding box center [374, 190] width 749 height 380
select select "**********"
click at [669, 225] on span "Select page" at bounding box center [669, 221] width 28 height 7
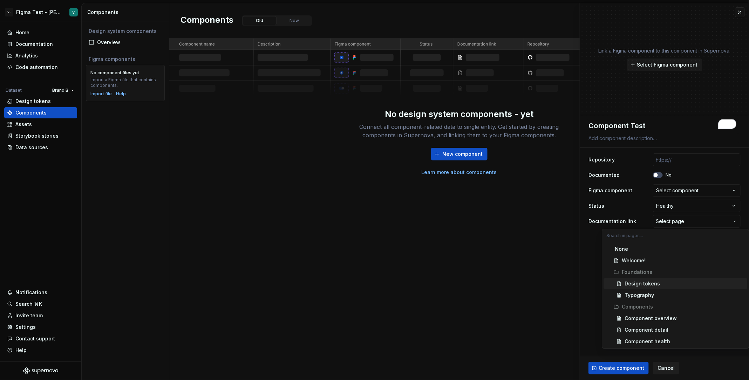
click at [667, 287] on span "Design tokens" at bounding box center [676, 283] width 144 height 11
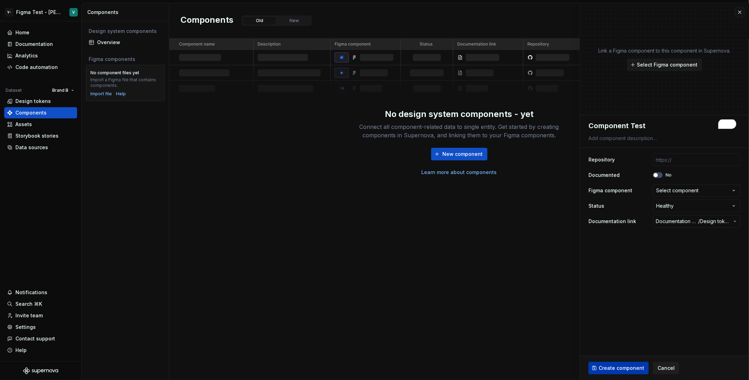
click at [616, 366] on span "Create component" at bounding box center [621, 368] width 46 height 7
type textarea "*"
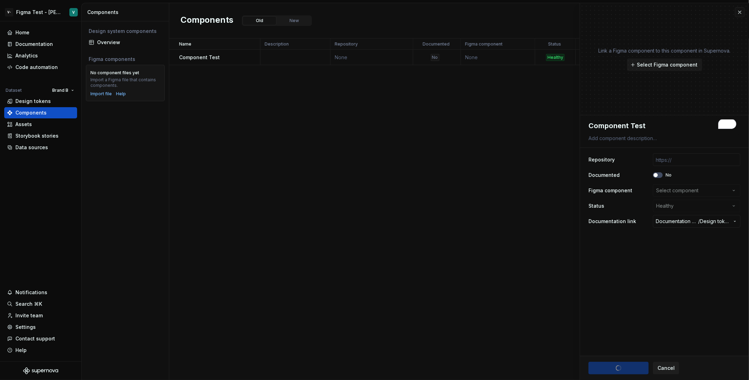
type textarea "*"
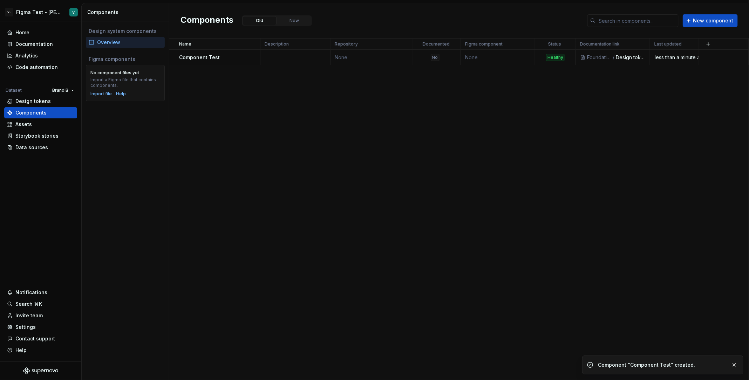
click at [434, 159] on div "Name Description Repository Documented Figma component Status Documentation lin…" at bounding box center [458, 210] width 579 height 342
click at [408, 46] on div at bounding box center [410, 44] width 6 height 11
click at [403, 43] on html "V- Figma Test - John Doe V Home Documentation Analytics Code automation Dataset…" at bounding box center [374, 190] width 749 height 380
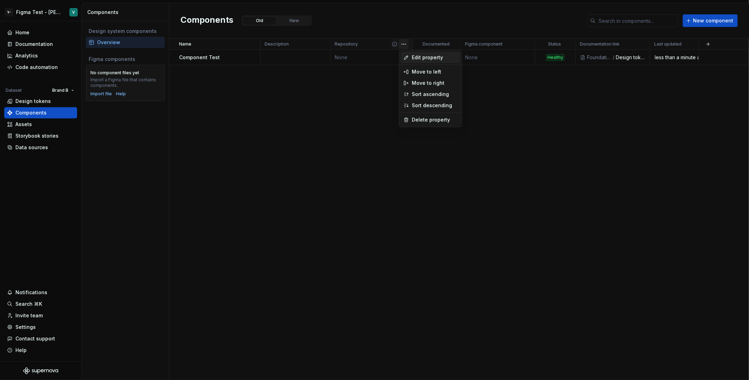
click at [425, 60] on span "Edit property" at bounding box center [435, 57] width 46 height 7
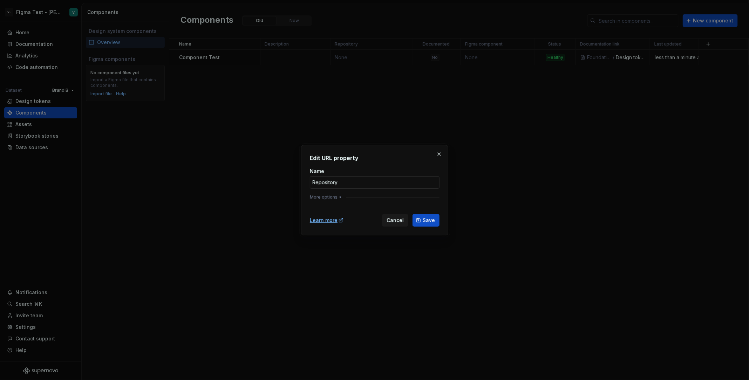
click at [347, 176] on input "Repository" at bounding box center [375, 182] width 130 height 13
click at [331, 195] on button "More options" at bounding box center [326, 197] width 33 height 6
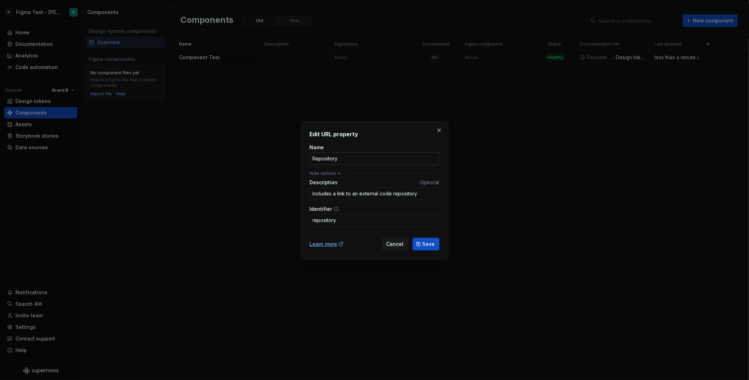
click at [311, 157] on input "Repository" at bounding box center [375, 158] width 130 height 13
type input "GitHub Repository"
click at [424, 236] on div "Learn more Cancel Save" at bounding box center [375, 242] width 130 height 15
click at [429, 240] on button "Save" at bounding box center [425, 244] width 27 height 13
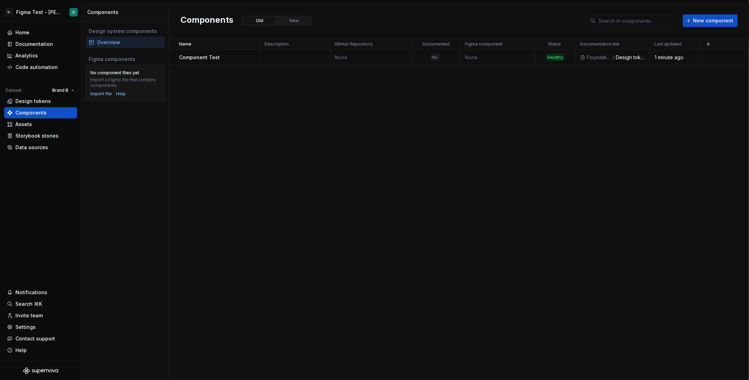
click at [369, 244] on div "Name Description GitHub Repository Documented Figma component Status Documentat…" at bounding box center [458, 210] width 579 height 342
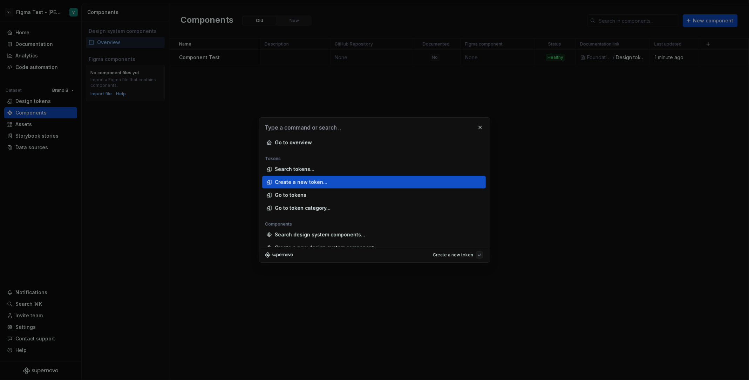
scroll to position [6, 0]
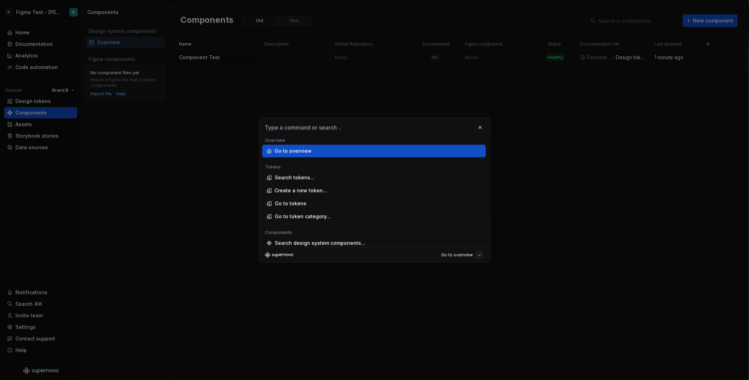
click at [339, 124] on input "text" at bounding box center [374, 128] width 231 height 20
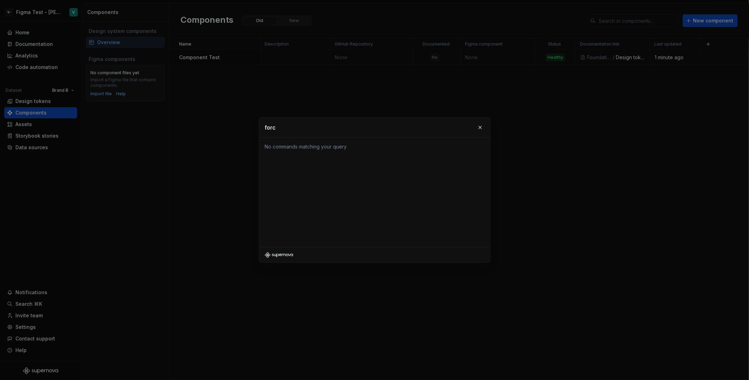
type input "force"
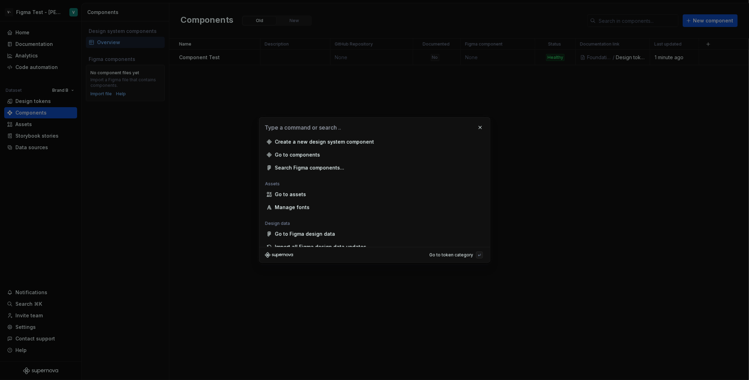
scroll to position [123, 0]
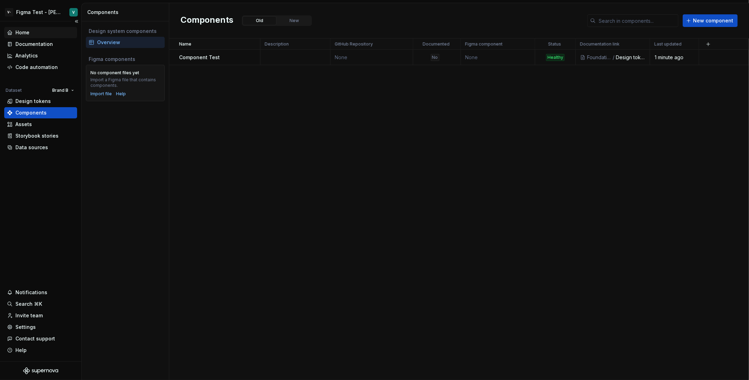
click at [46, 29] on div "Home" at bounding box center [40, 32] width 67 height 7
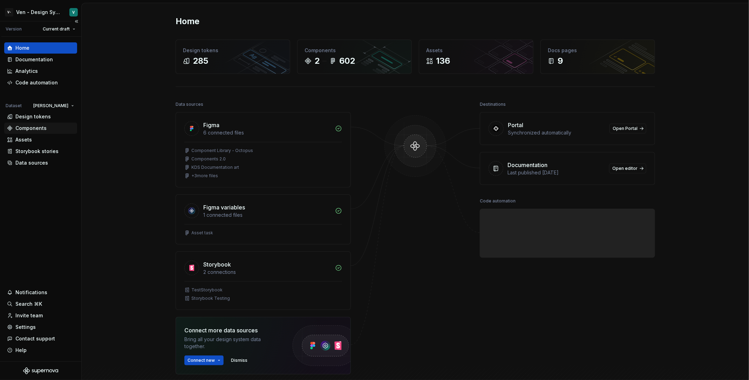
click at [43, 124] on div "Components" at bounding box center [40, 128] width 73 height 11
click at [46, 119] on div "Design tokens" at bounding box center [32, 116] width 35 height 7
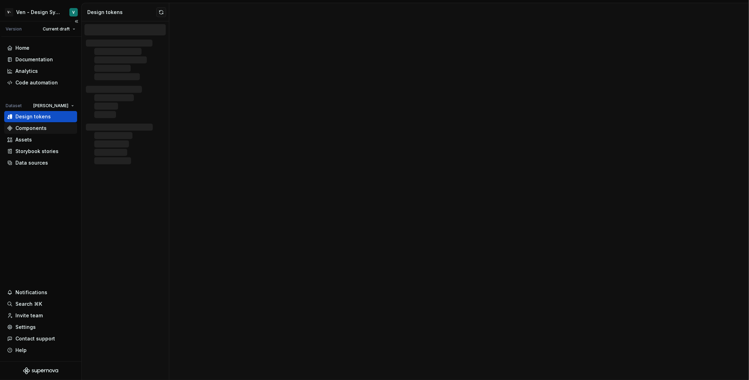
click at [51, 128] on div "Components" at bounding box center [40, 128] width 67 height 7
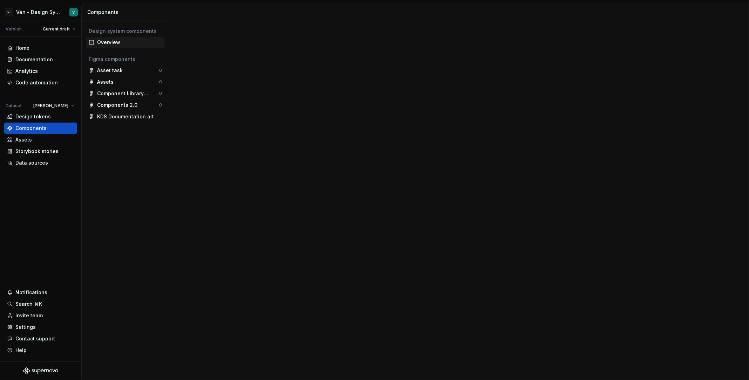
click at [130, 40] on div "Overview" at bounding box center [129, 42] width 65 height 7
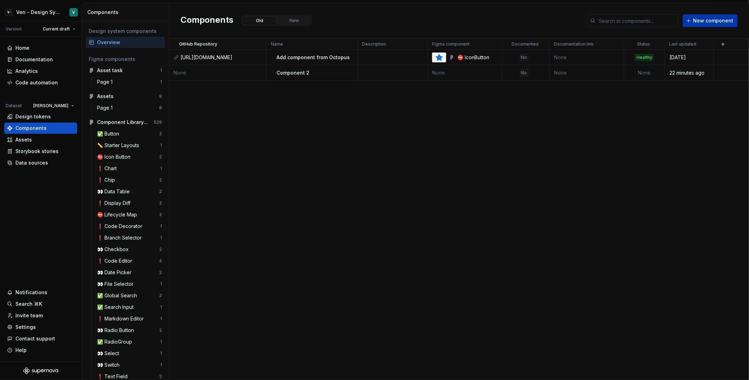
click at [715, 21] on span "New component" at bounding box center [713, 20] width 40 height 7
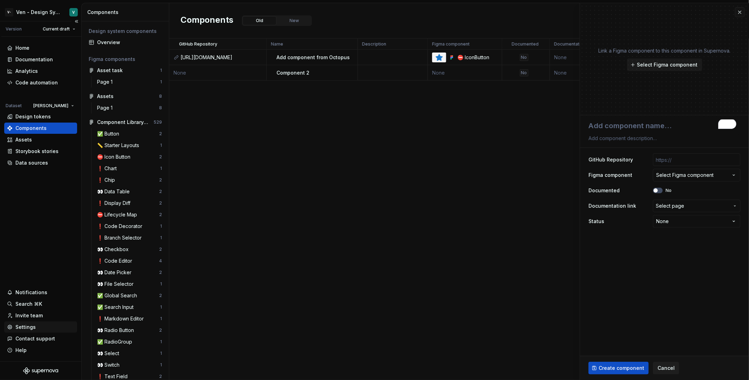
click at [30, 331] on div "Settings" at bounding box center [40, 327] width 73 height 11
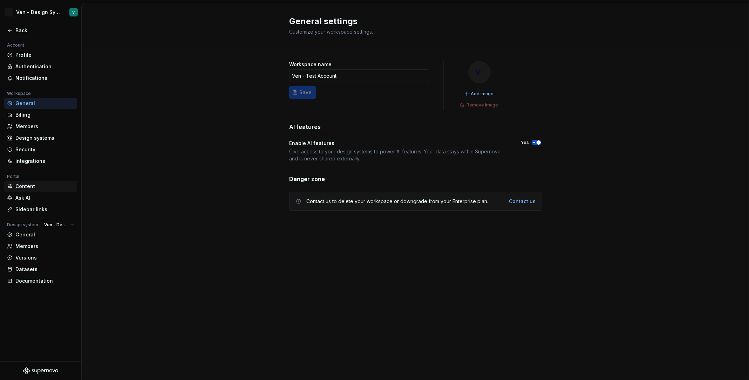
click at [39, 182] on div "Content" at bounding box center [40, 186] width 73 height 11
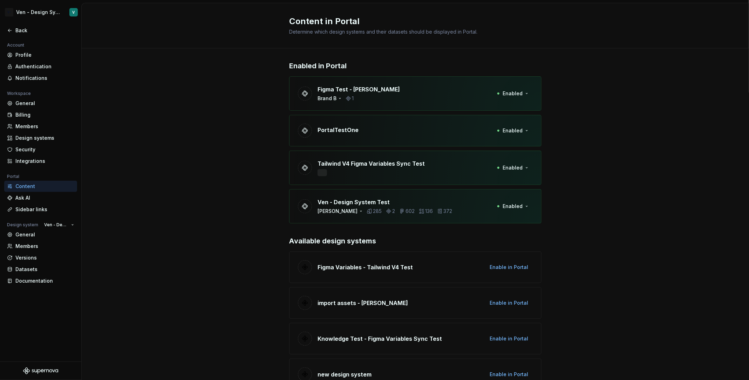
scroll to position [90, 0]
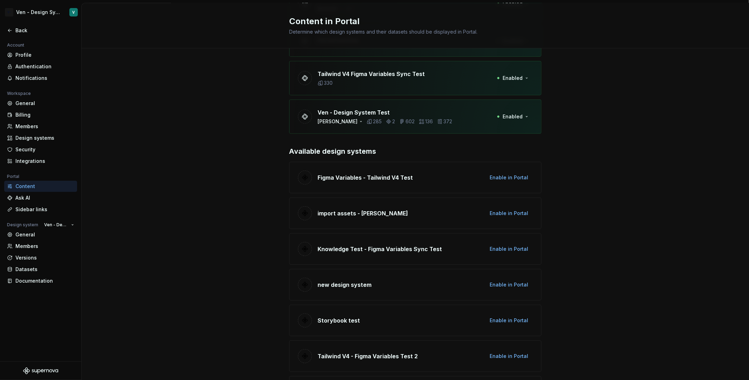
click at [578, 135] on div "Enabled in Portal Figma Test - [PERSON_NAME] Brand B 1 Enabled PortalTestOne En…" at bounding box center [415, 286] width 667 height 654
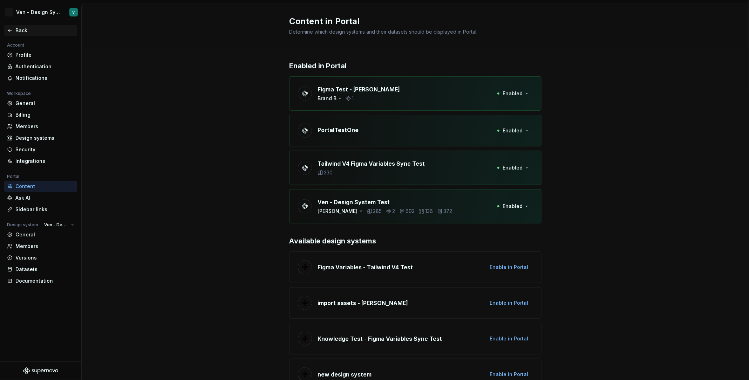
click at [21, 27] on div "Back" at bounding box center [44, 30] width 59 height 7
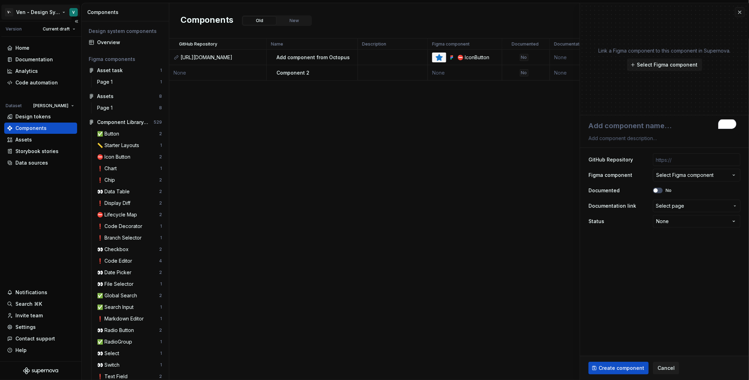
click at [33, 15] on html "V- Ven - Design System Test V Version Current draft Home Documentation Analytic…" at bounding box center [374, 190] width 749 height 380
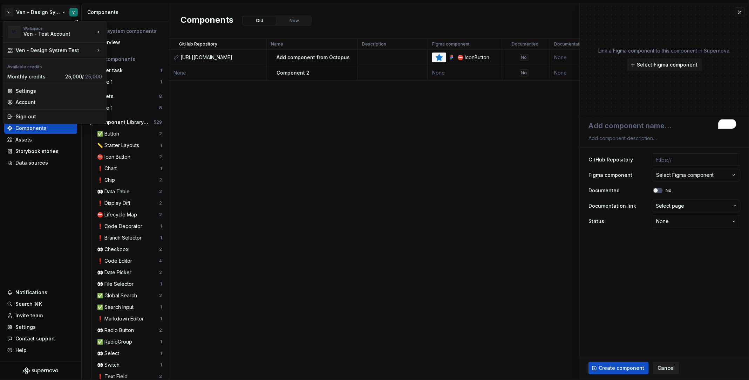
type textarea "*"
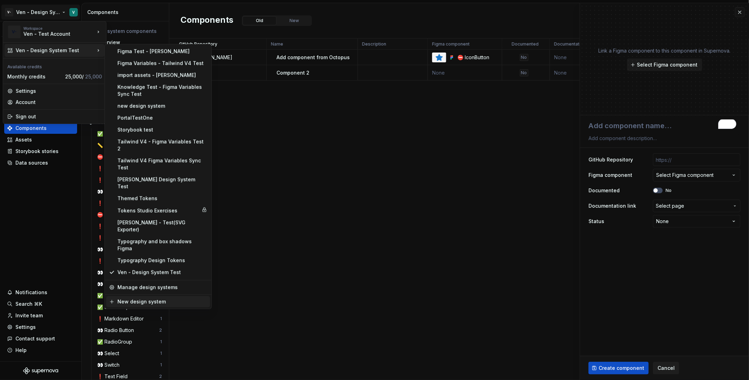
click at [172, 298] on div "New design system" at bounding box center [162, 301] width 90 height 7
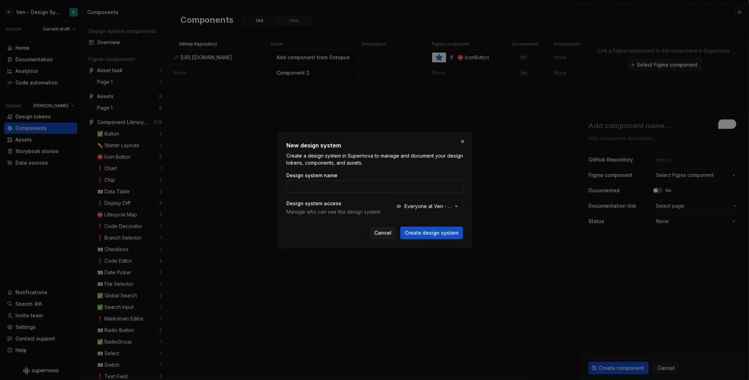
click at [317, 185] on input "Design system name" at bounding box center [374, 186] width 177 height 13
type input "Portal Test Two"
click at [440, 237] on button "Create design system" at bounding box center [431, 233] width 63 height 13
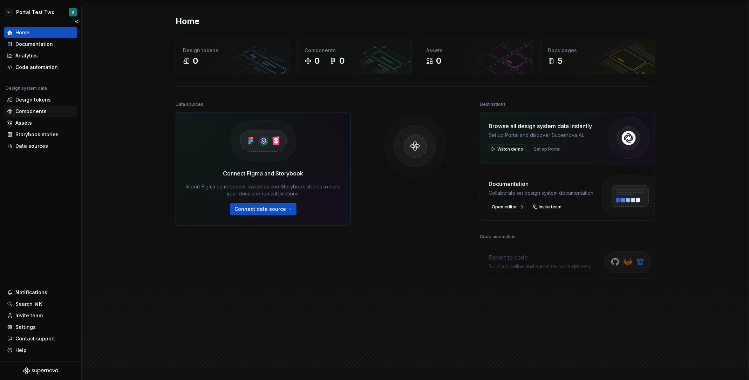
click at [37, 115] on div "Components" at bounding box center [40, 111] width 73 height 11
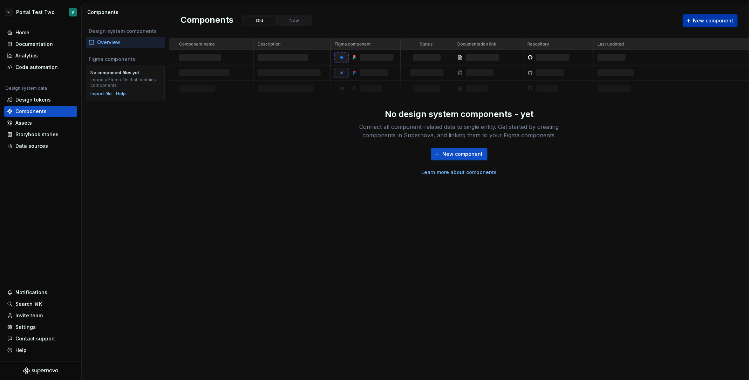
click at [710, 22] on span "New component" at bounding box center [713, 20] width 40 height 7
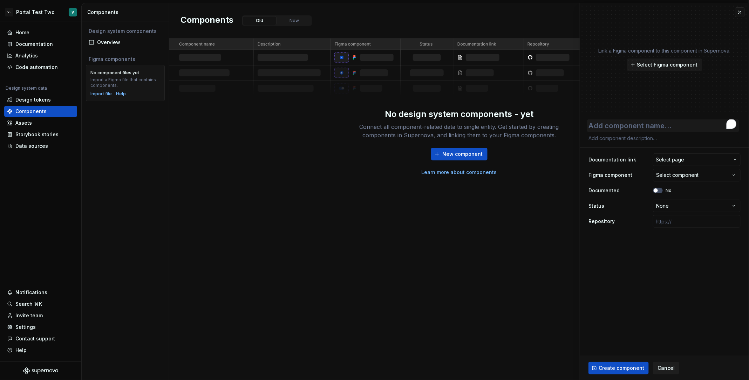
click at [624, 129] on textarea "To enrich screen reader interactions, please activate Accessibility in Grammarl…" at bounding box center [663, 125] width 152 height 13
type textarea "*"
type textarea "C"
type textarea "*"
type textarea "Co"
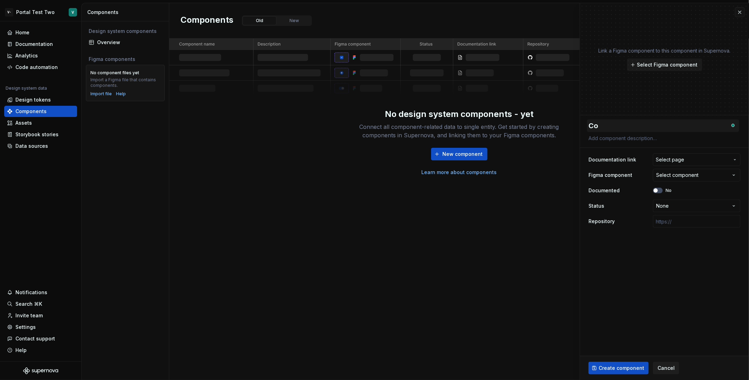
type textarea "*"
type textarea "Com"
type textarea "*"
type textarea "Comp"
type textarea "*"
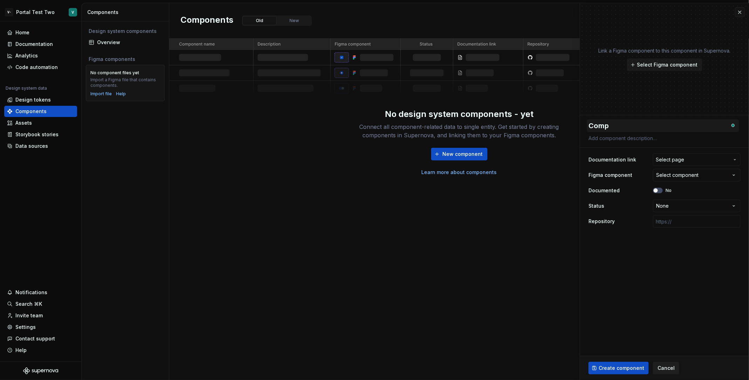
type textarea "Compo"
type textarea "*"
type textarea "Compon"
type textarea "*"
type textarea "Compone"
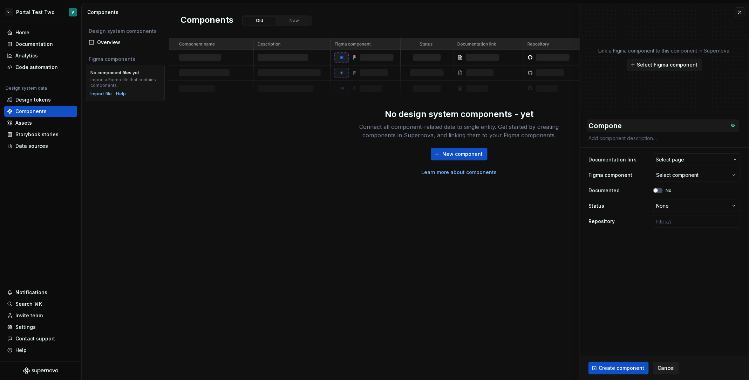
type textarea "*"
type textarea "Componen"
type textarea "*"
type textarea "Component"
type textarea "*"
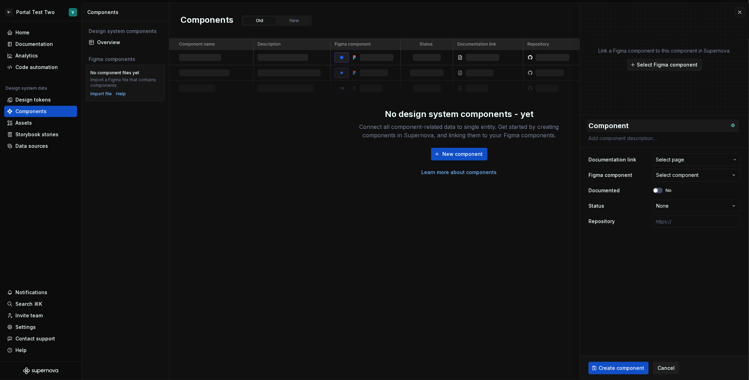
type textarea "Component"
type textarea "*"
type textarea "Component a"
type textarea "*"
type textarea "Component ad"
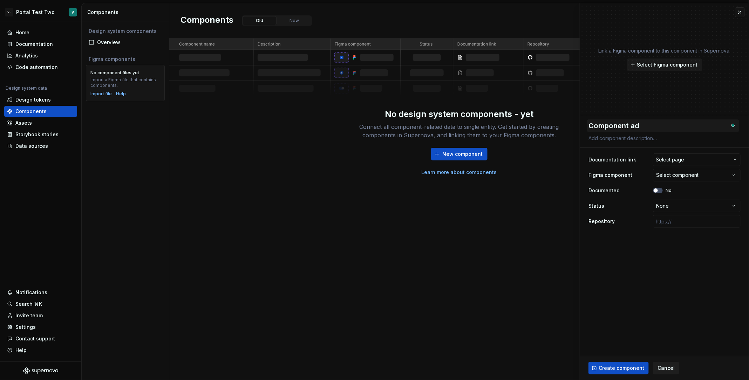
type textarea "*"
type textarea "Component a"
type textarea "*"
type textarea "Component"
type textarea "*"
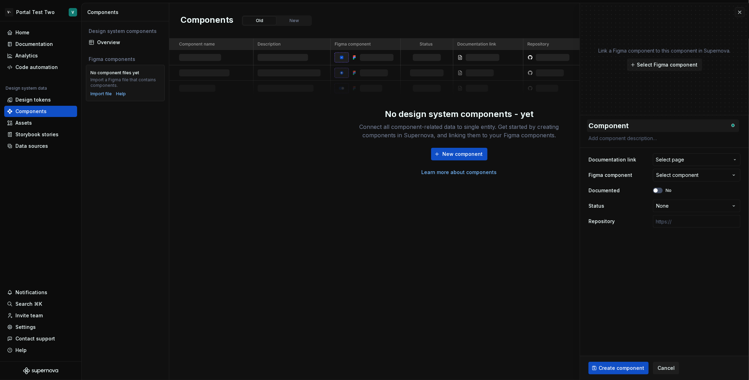
type textarea "Component N"
type textarea "*"
type textarea "Component Nam"
type textarea "*"
type textarea "Component Name"
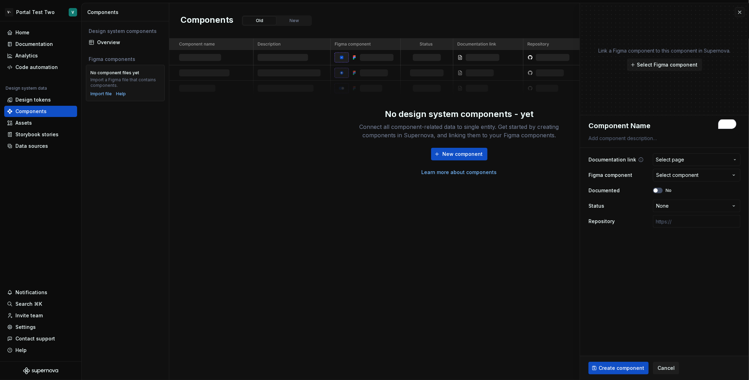
click at [681, 164] on button "Select page" at bounding box center [697, 159] width 88 height 13
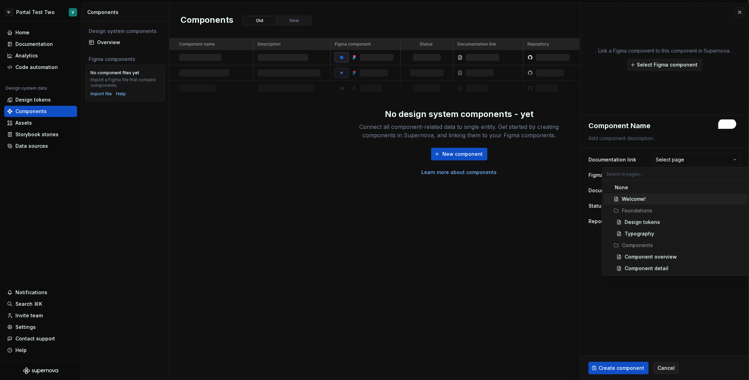
click at [659, 200] on div "Welcome!" at bounding box center [683, 199] width 123 height 7
type textarea "*"
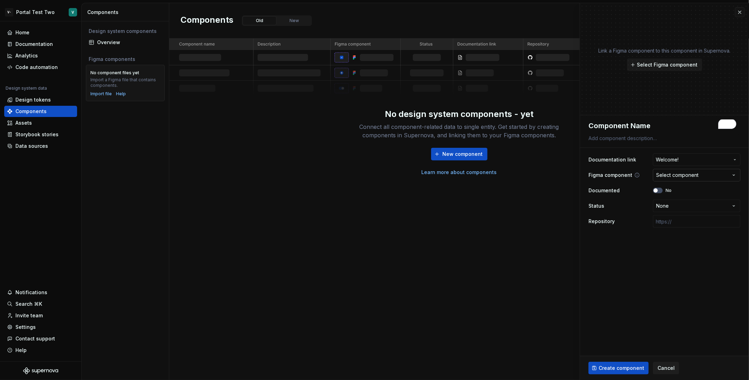
click at [687, 178] on div "Select component" at bounding box center [677, 175] width 42 height 7
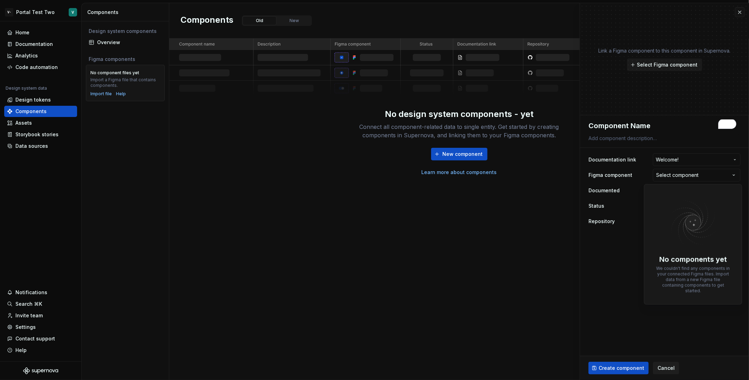
click at [614, 192] on html "**********" at bounding box center [374, 190] width 749 height 380
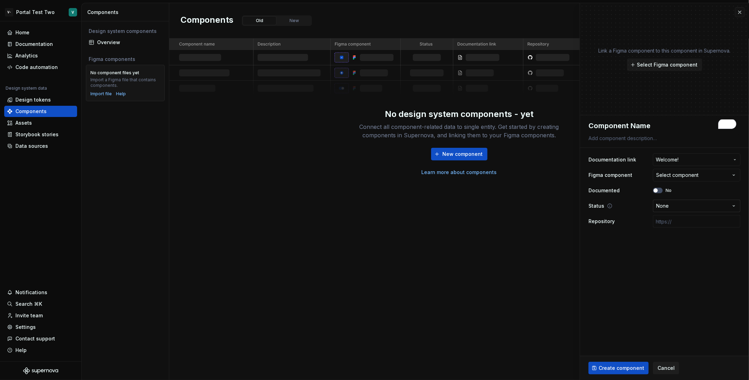
click at [672, 204] on html "**********" at bounding box center [374, 190] width 749 height 380
select select "**********"
click at [669, 226] on input "text" at bounding box center [697, 221] width 88 height 13
click at [682, 228] on div "**********" at bounding box center [664, 190] width 152 height 77
click at [681, 223] on input "text" at bounding box center [697, 221] width 88 height 13
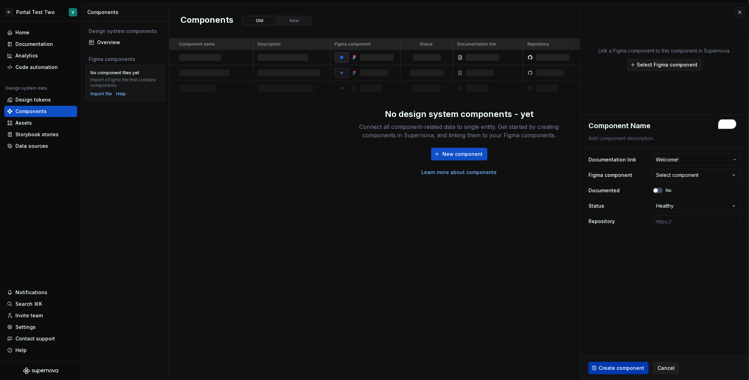
click at [618, 367] on span "Create component" at bounding box center [621, 368] width 46 height 7
type textarea "*"
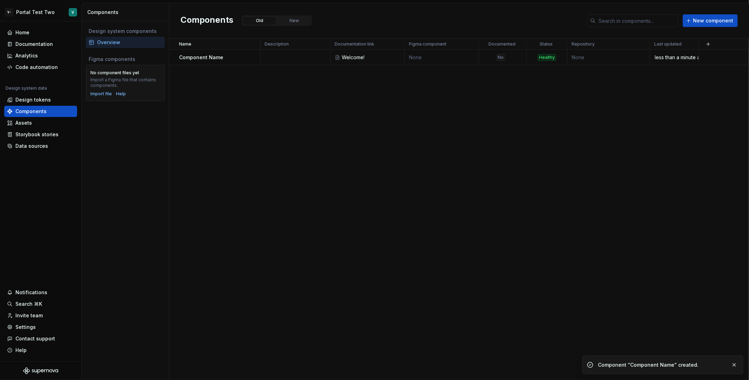
click at [266, 154] on div "Name Description Documentation link Figma component Documented Status Repositor…" at bounding box center [458, 210] width 579 height 342
click at [25, 329] on div "Settings" at bounding box center [25, 327] width 20 height 7
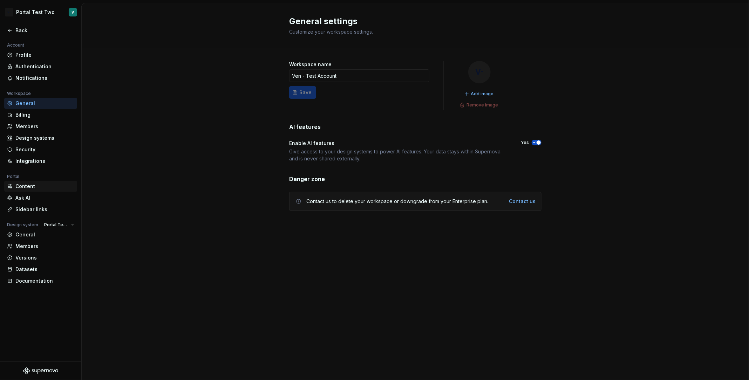
click at [34, 188] on div "Content" at bounding box center [44, 186] width 59 height 7
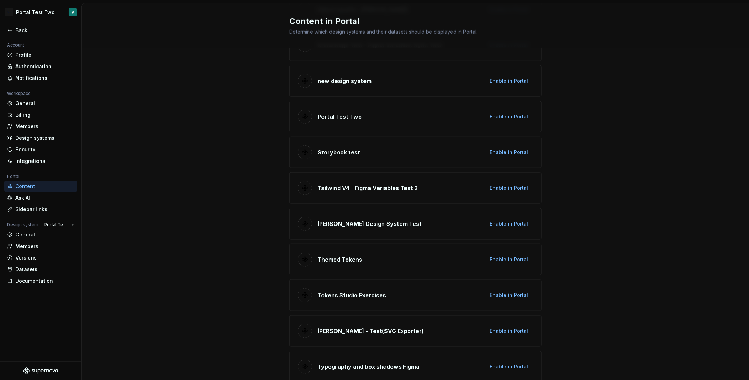
scroll to position [290, 0]
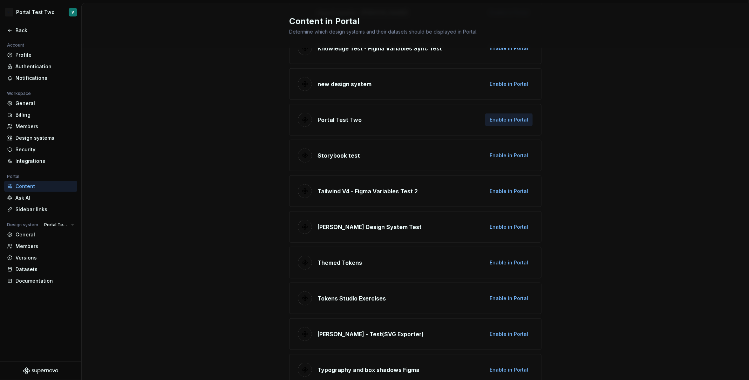
click at [526, 119] on span "Enable in Portal" at bounding box center [508, 119] width 39 height 7
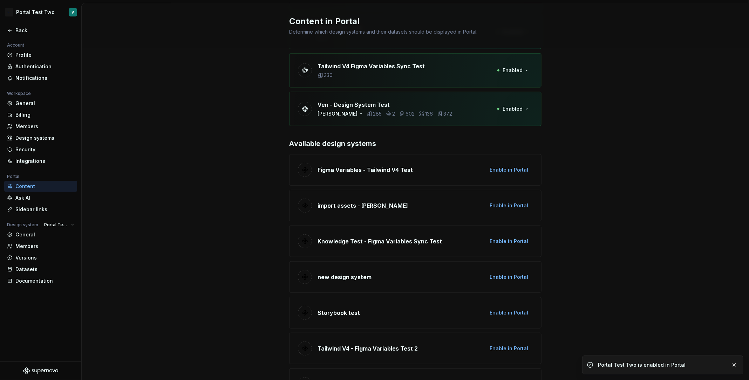
scroll to position [0, 0]
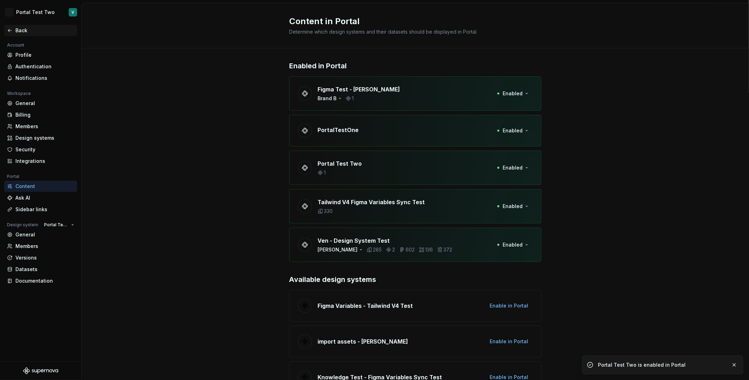
click at [22, 34] on div "Back" at bounding box center [40, 30] width 73 height 11
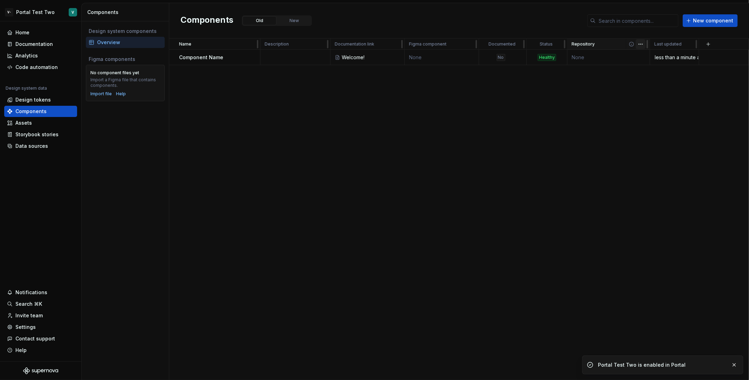
click at [641, 45] on html "V- Portal Test Two V Home Documentation Analytics Code automation Design system…" at bounding box center [374, 190] width 749 height 380
click at [675, 59] on span "Edit property" at bounding box center [671, 57] width 46 height 7
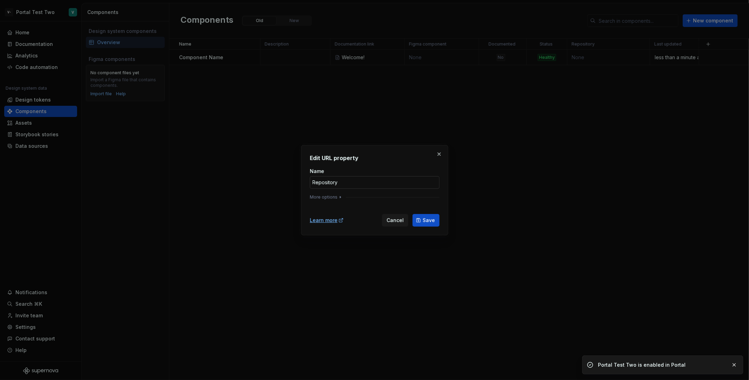
click at [373, 187] on input "Repository" at bounding box center [375, 182] width 130 height 13
click at [312, 183] on input "Repository" at bounding box center [375, 182] width 130 height 13
click at [328, 199] on button "More options" at bounding box center [326, 197] width 33 height 6
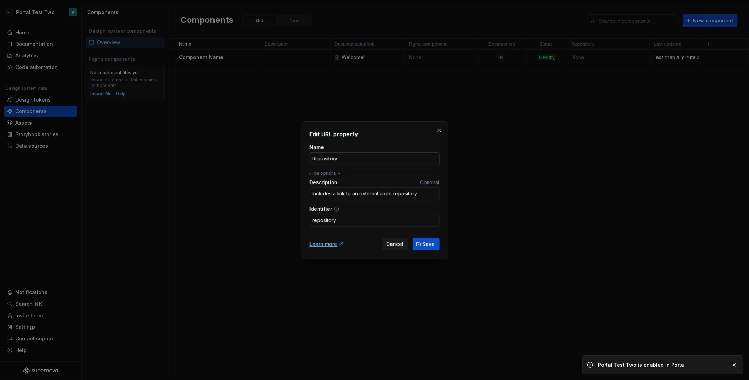
click at [312, 157] on input "Repository" at bounding box center [375, 158] width 130 height 13
click at [328, 158] on input "GitHubRepo" at bounding box center [375, 158] width 130 height 13
type input "GitHub Repo"
click at [429, 242] on span "Save" at bounding box center [428, 244] width 12 height 7
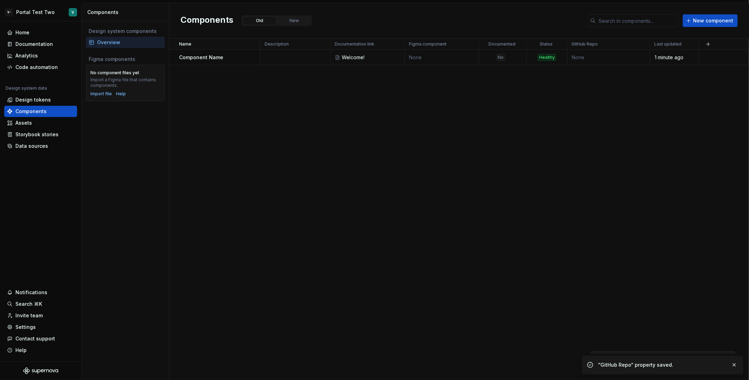
click at [505, 201] on div "Name Description Documentation link Figma component Documented Status GitHub Re…" at bounding box center [458, 210] width 579 height 342
click at [562, 130] on div "Name Description Documentation link Figma component Documented Status GitHub Re…" at bounding box center [458, 210] width 579 height 342
click at [628, 73] on div "Name Description Documentation link Figma component Documented Status GitHub Re…" at bounding box center [458, 210] width 579 height 342
